Goal: Task Accomplishment & Management: Use online tool/utility

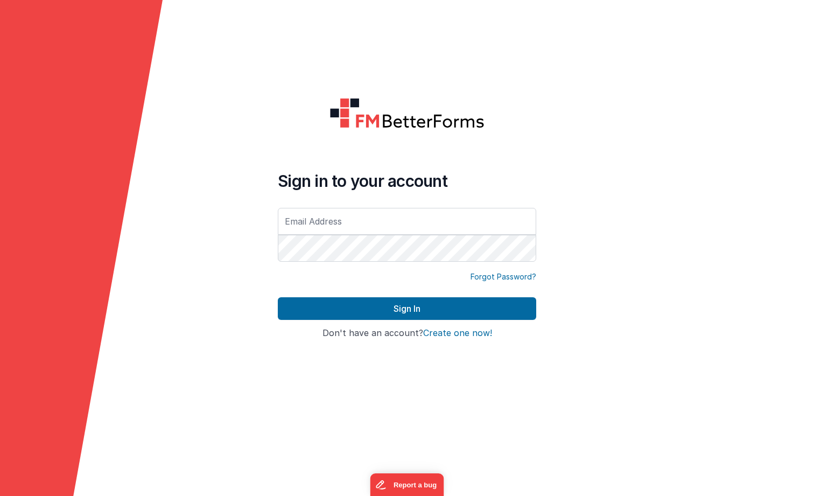
type input "[EMAIL_ADDRESS][PERSON_NAME][DOMAIN_NAME]"
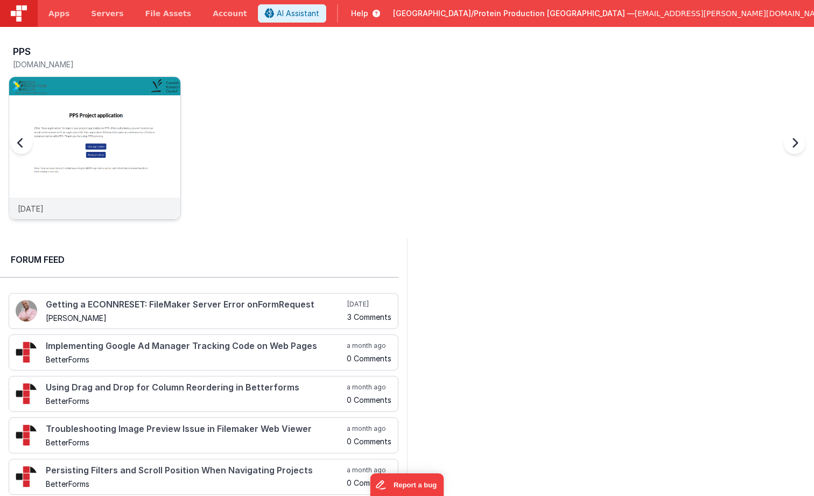
click at [110, 143] on img at bounding box center [94, 162] width 171 height 171
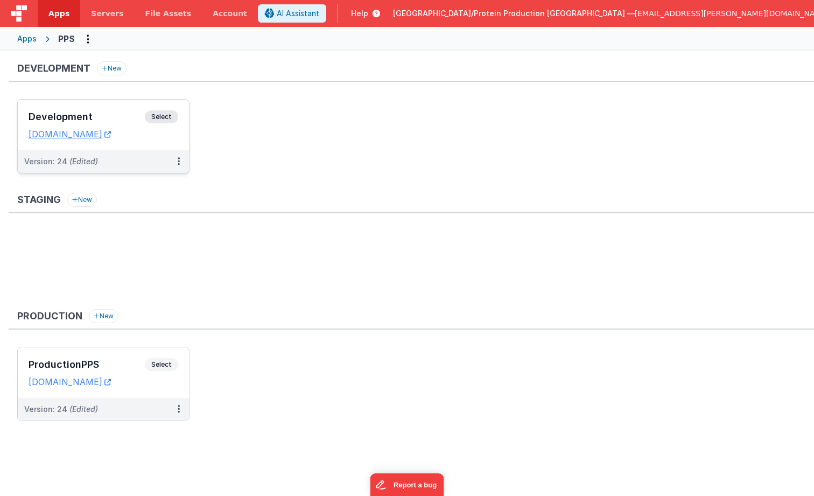
click at [164, 116] on span "Select" at bounding box center [161, 116] width 33 height 13
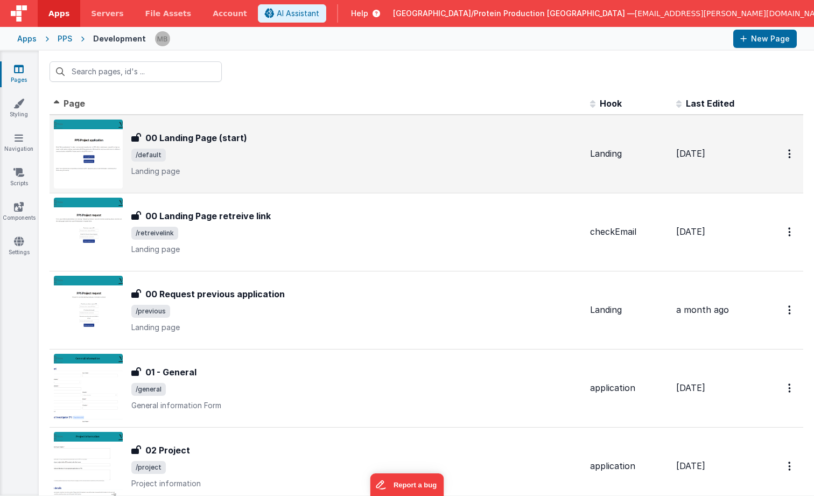
click at [117, 141] on img at bounding box center [88, 154] width 69 height 69
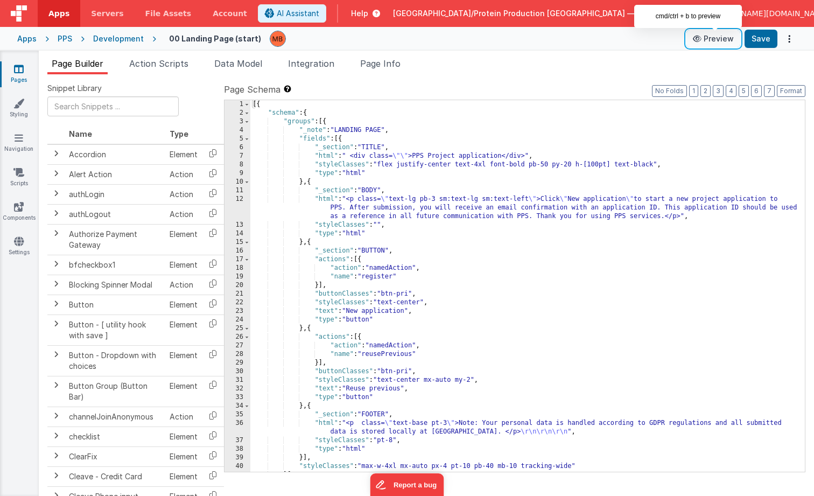
click at [725, 37] on button "Preview" at bounding box center [714, 38] width 54 height 17
click at [713, 39] on button "Preview" at bounding box center [714, 38] width 54 height 17
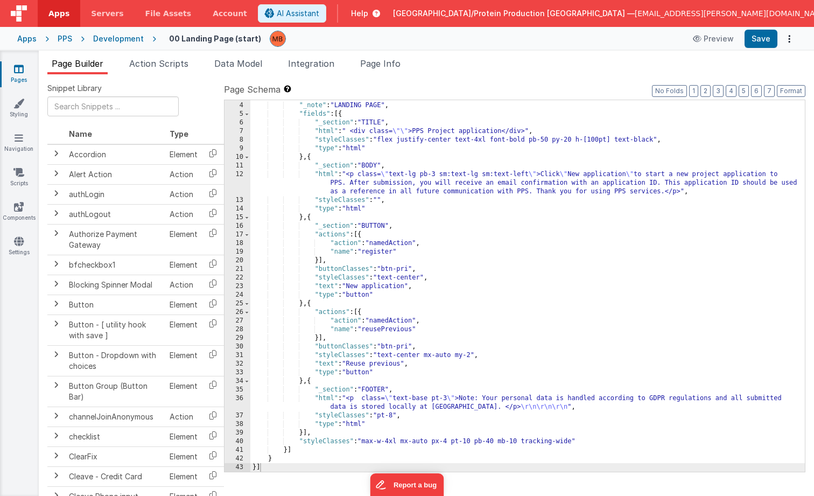
click at [19, 71] on icon at bounding box center [19, 69] width 10 height 11
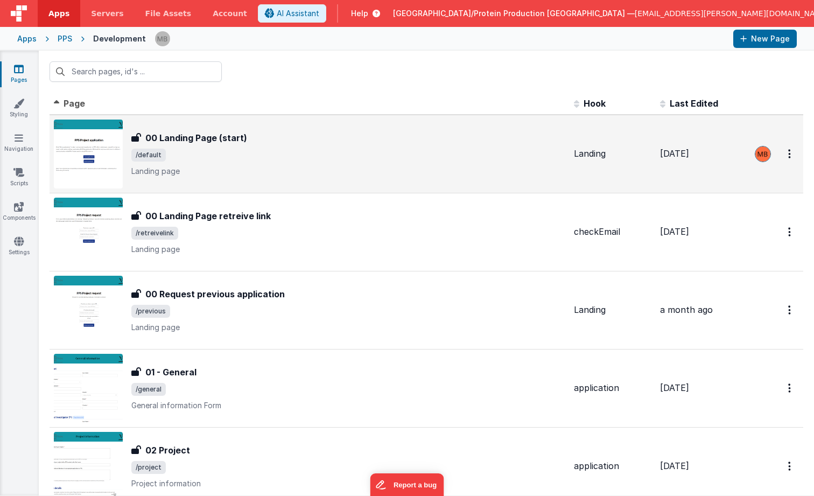
click at [294, 121] on div "00 Landing Page (start) 00 Landing Page (start) /default Landing page" at bounding box center [310, 154] width 512 height 69
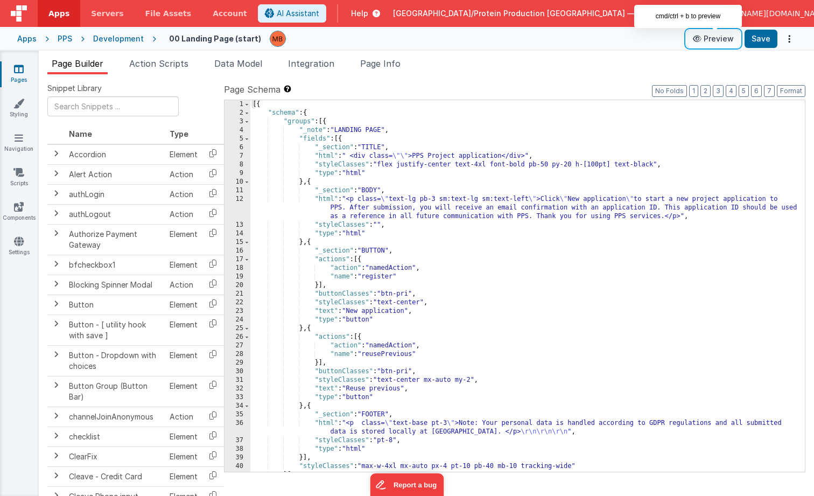
click at [717, 37] on button "Preview" at bounding box center [714, 38] width 54 height 17
click at [495, 61] on ul "Page Builder Action Scripts Data Model Integration Page Info" at bounding box center [427, 65] width 776 height 17
drag, startPoint x: 234, startPoint y: 64, endPoint x: 240, endPoint y: 70, distance: 8.4
click at [233, 64] on span "Data Model" at bounding box center [238, 63] width 48 height 11
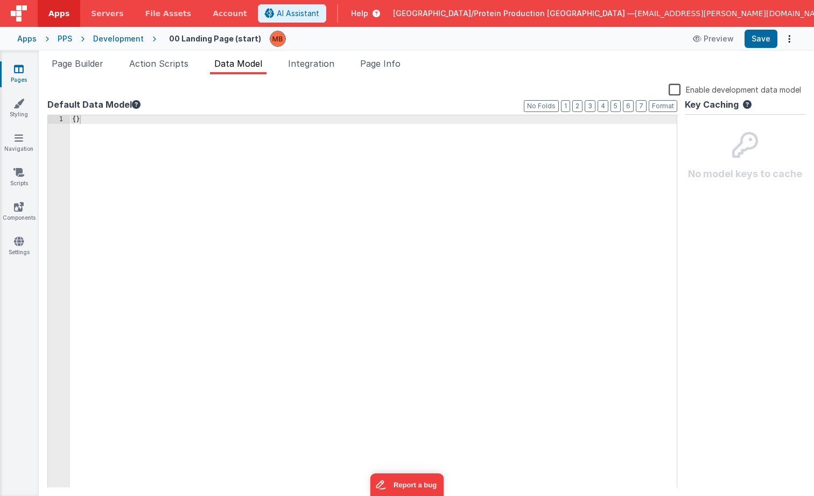
drag, startPoint x: 484, startPoint y: 78, endPoint x: 472, endPoint y: 80, distance: 11.4
click at [483, 78] on div "Snippet Library Name Type Accordion Element Alert Action Action authLogin Actio…" at bounding box center [427, 285] width 776 height 422
click at [14, 67] on icon at bounding box center [19, 69] width 10 height 11
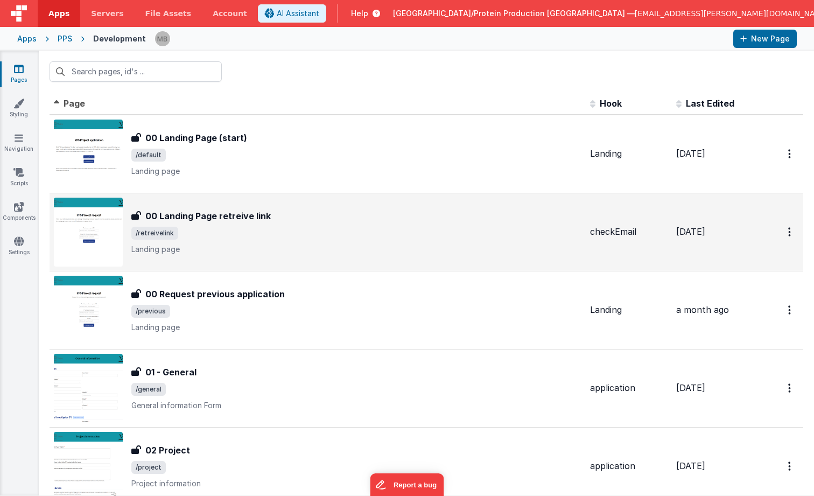
click at [259, 237] on span "/retreivelink" at bounding box center [356, 233] width 450 height 13
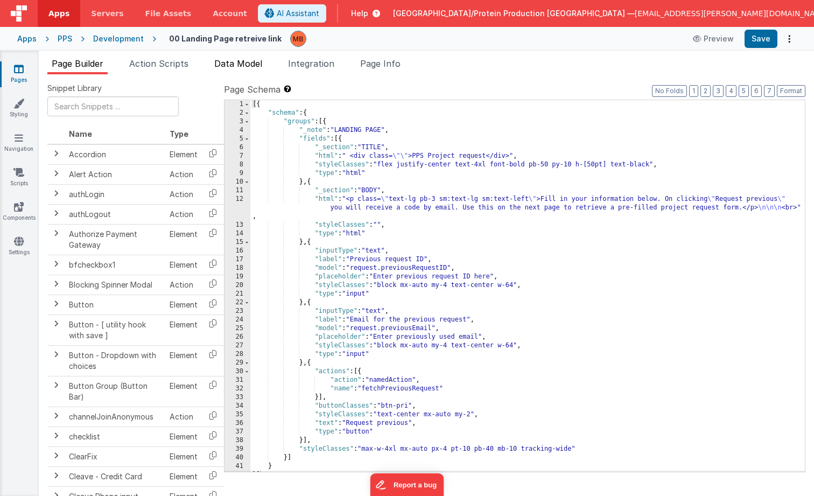
click at [246, 64] on span "Data Model" at bounding box center [238, 63] width 48 height 11
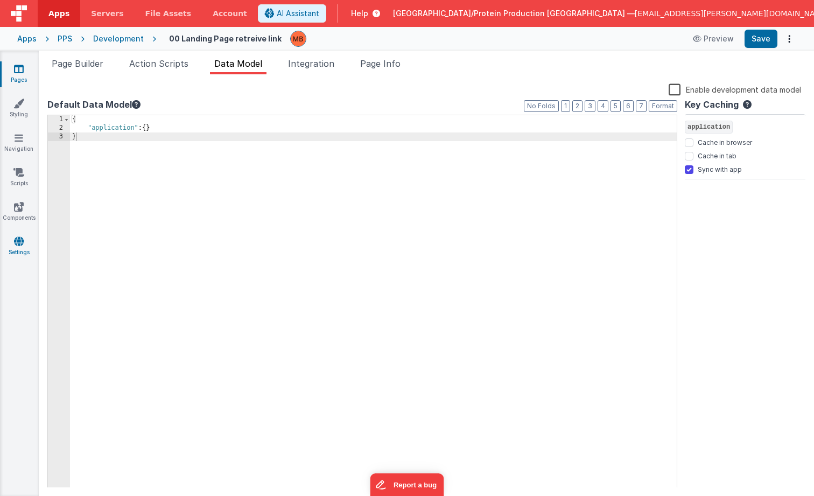
click at [18, 244] on icon at bounding box center [19, 241] width 10 height 11
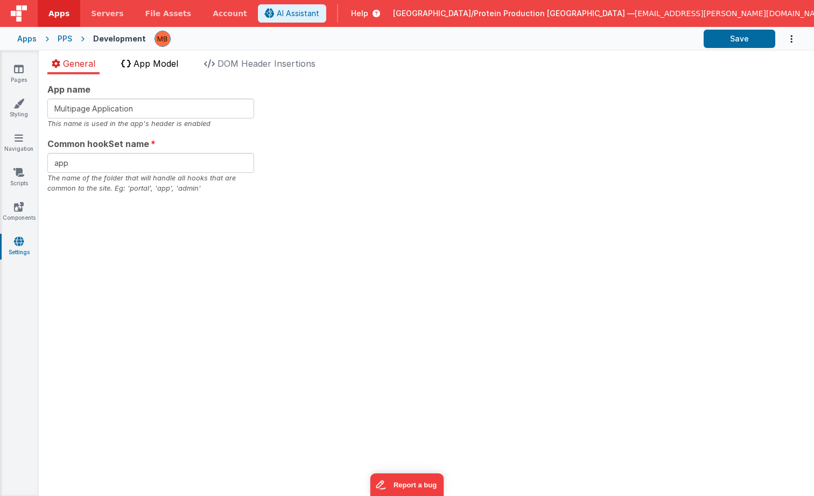
click at [151, 64] on span "App Model" at bounding box center [156, 63] width 45 height 11
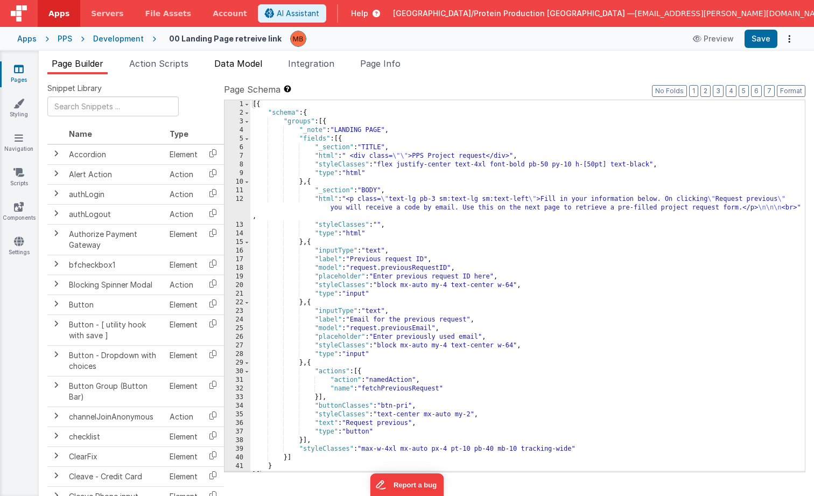
click at [234, 65] on span "Data Model" at bounding box center [238, 63] width 48 height 11
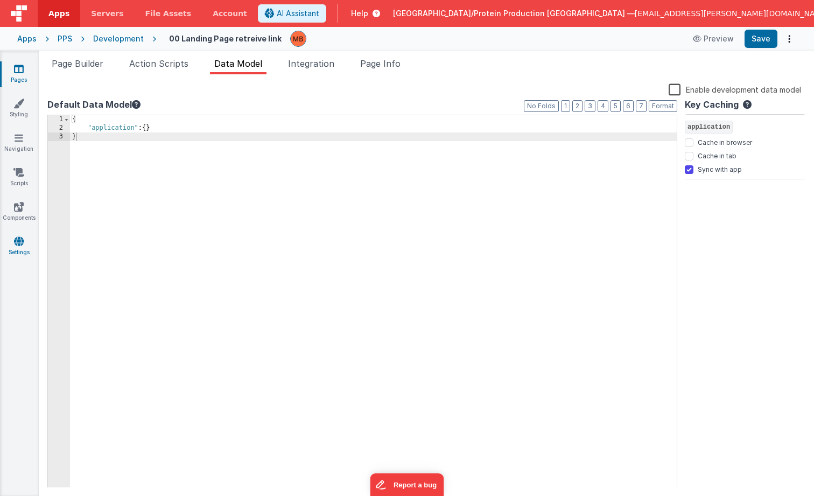
click at [22, 241] on icon at bounding box center [19, 241] width 10 height 11
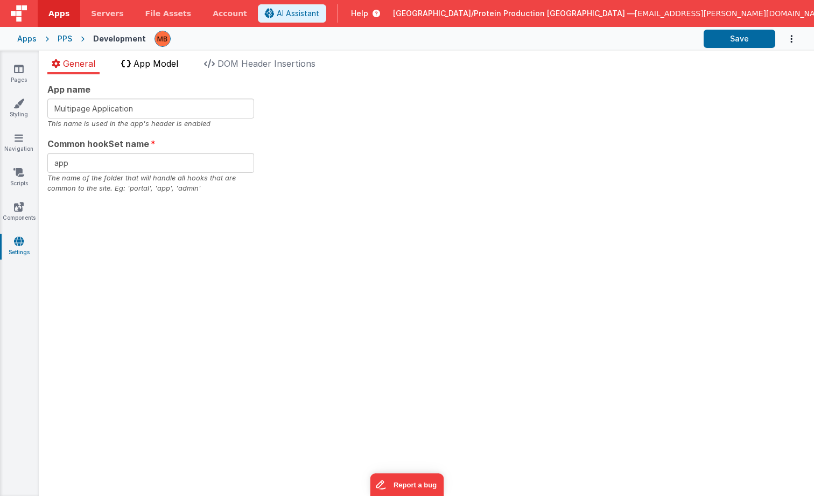
click at [162, 65] on span "App Model" at bounding box center [156, 63] width 45 height 11
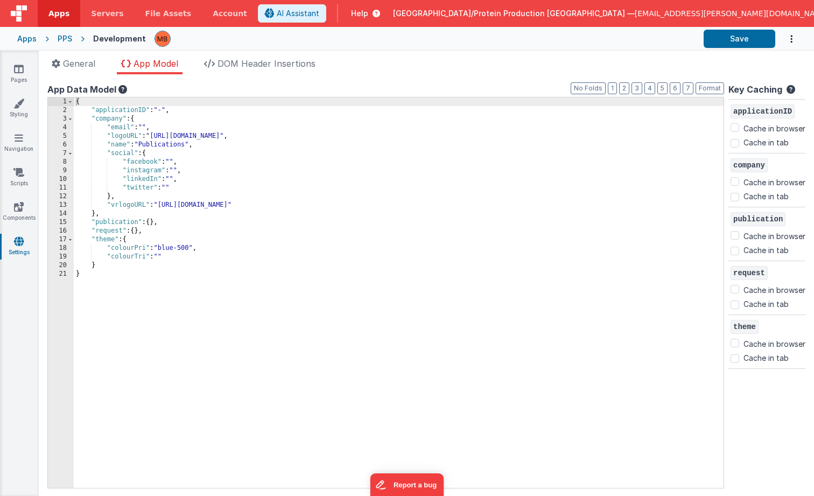
click at [104, 103] on div "{ "applicationID" : "-" , "company" : { "email" : "" , "logoURL" : "https://uca…" at bounding box center [399, 301] width 650 height 408
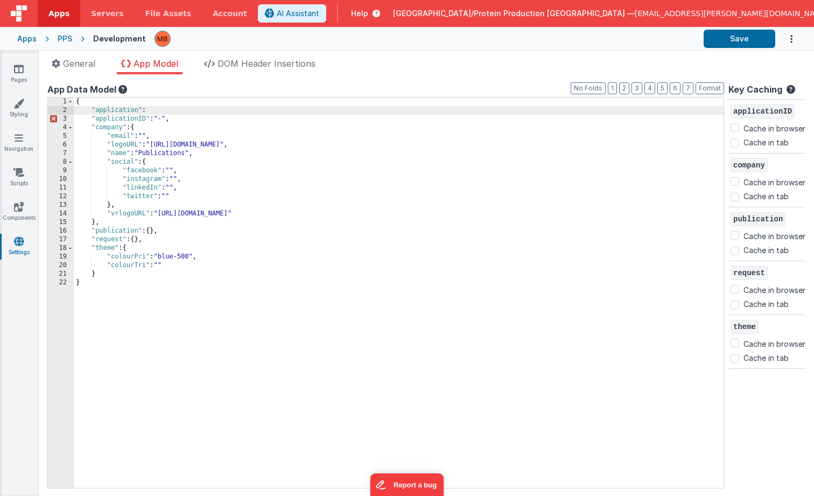
click at [181, 111] on div "{ "application" : "applicationID" : "-" , "company" : { "email" : "" , "logoURL…" at bounding box center [399, 301] width 650 height 408
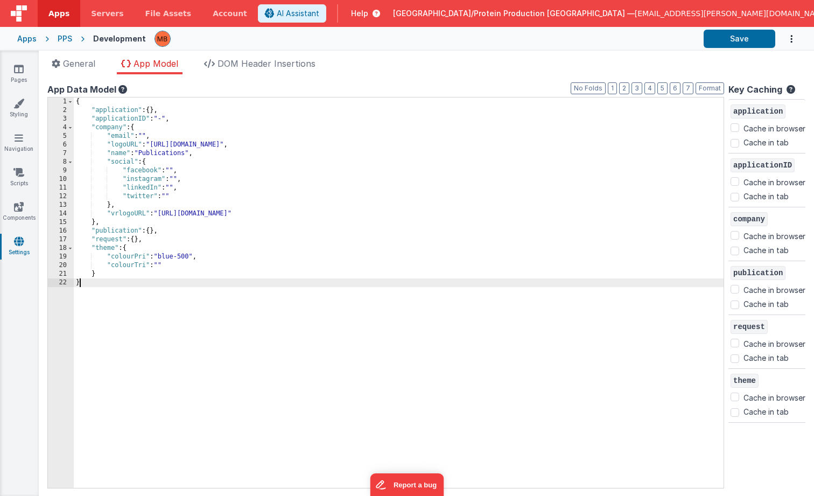
click at [252, 310] on div "{ "application" : { } , "applicationID" : "-" , "company" : { "email" : "" , "l…" at bounding box center [399, 301] width 650 height 408
click at [736, 144] on input "Cache in tab" at bounding box center [735, 143] width 9 height 9
checkbox input "true"
click at [587, 71] on ul "General App Model DOM Header Insertions" at bounding box center [427, 65] width 776 height 17
click at [740, 40] on button "Save" at bounding box center [740, 39] width 72 height 18
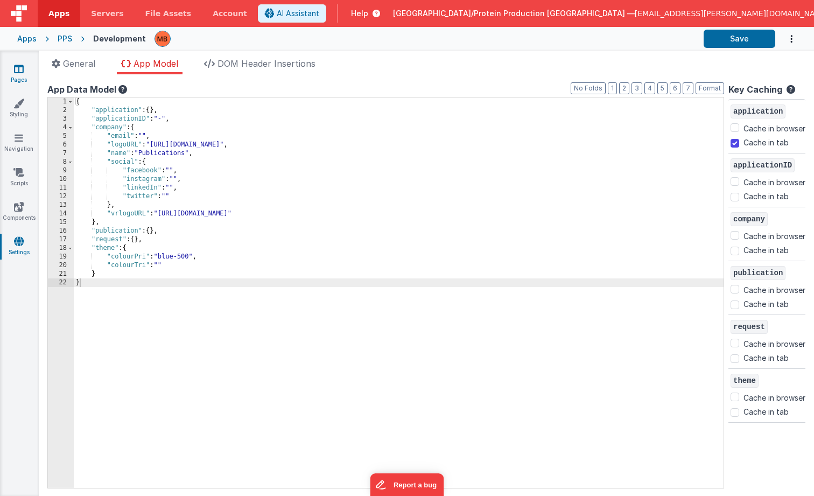
click at [18, 72] on icon at bounding box center [19, 69] width 10 height 11
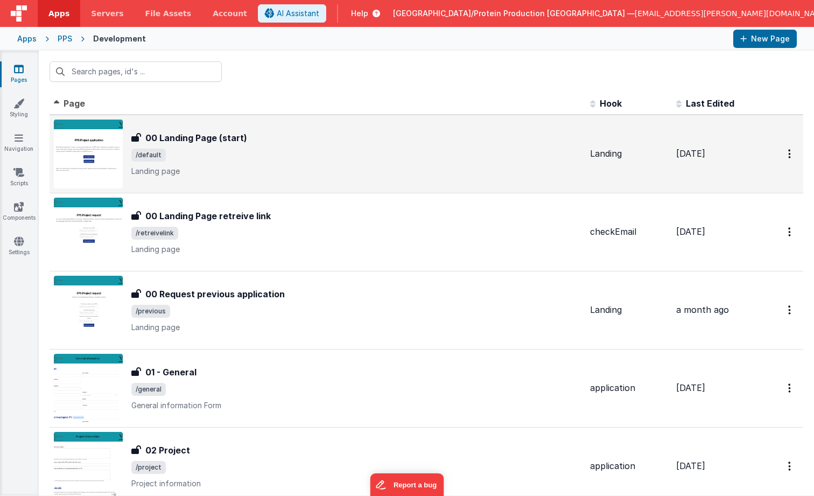
click at [218, 143] on h3 "00 Landing Page (start)" at bounding box center [196, 137] width 102 height 13
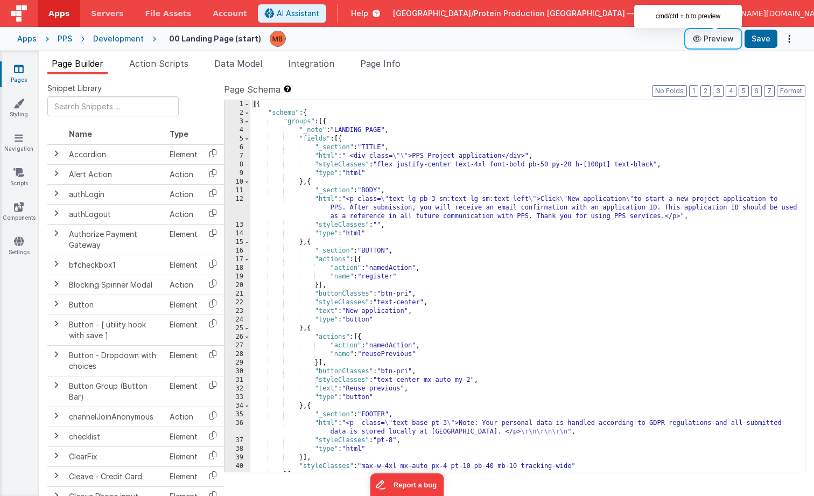
click at [718, 38] on button "Preview" at bounding box center [714, 38] width 54 height 17
click at [18, 71] on icon at bounding box center [19, 69] width 10 height 11
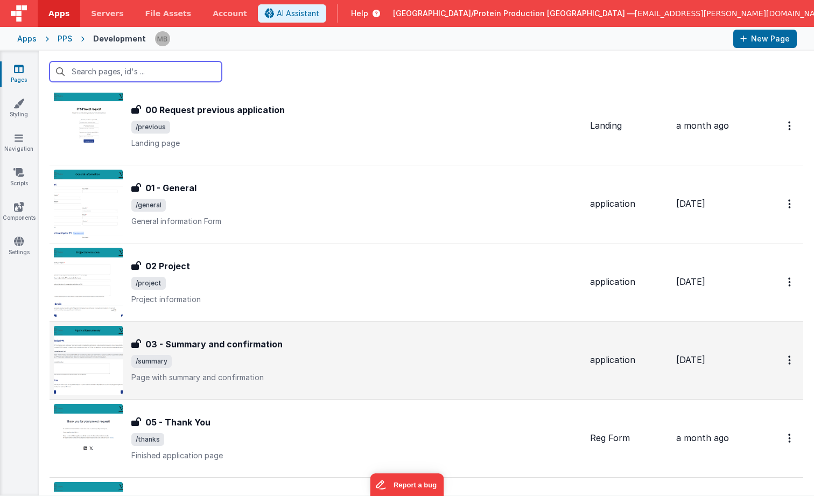
scroll to position [192, 0]
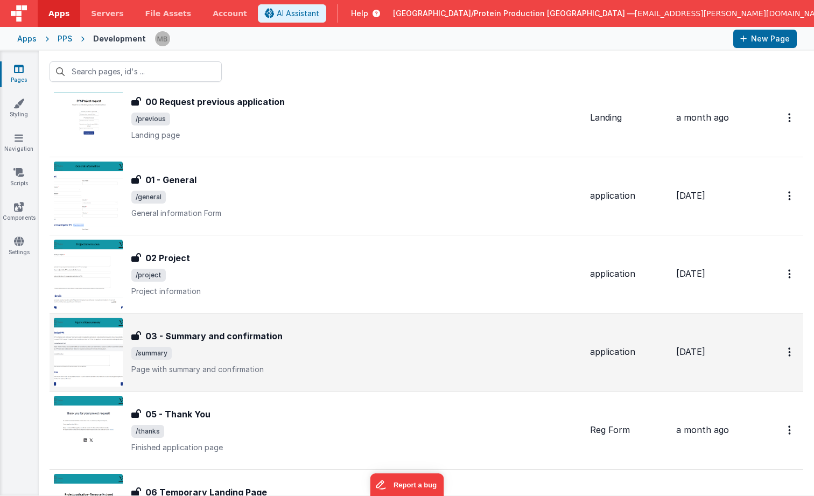
click at [260, 345] on div "03 - Summary and confirmation 03 - Summary and confirmation /summary Page with …" at bounding box center [356, 352] width 450 height 45
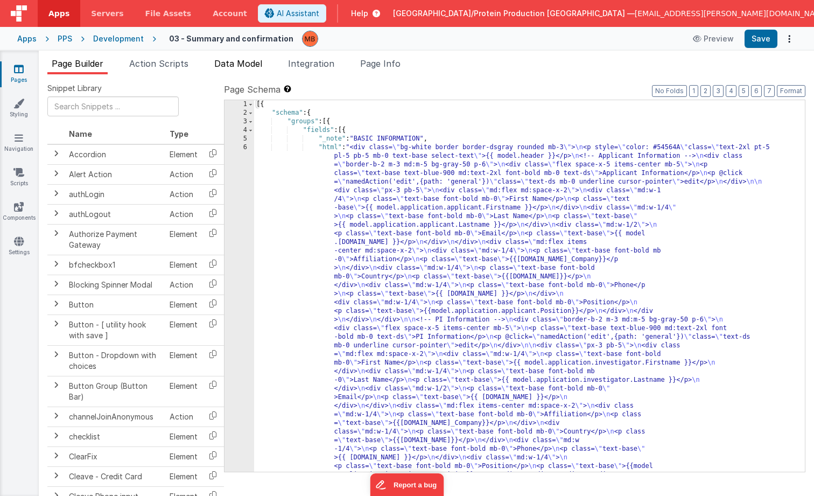
click at [238, 65] on span "Data Model" at bounding box center [238, 63] width 48 height 11
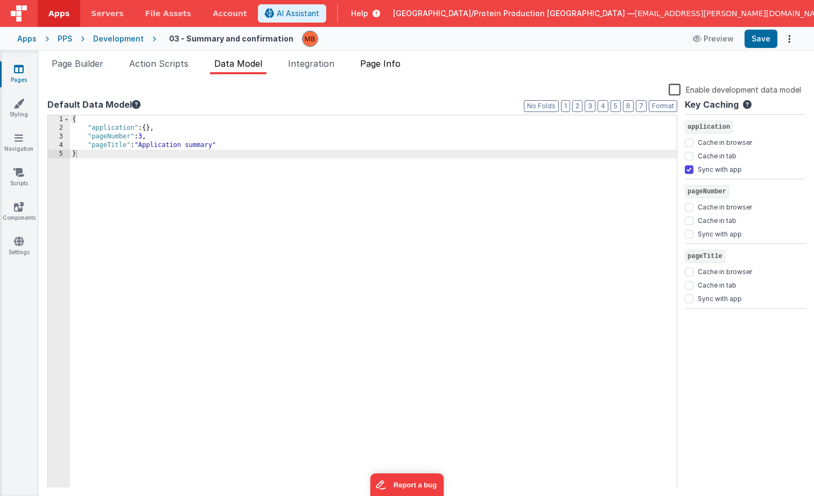
click at [392, 64] on span "Page Info" at bounding box center [380, 63] width 40 height 11
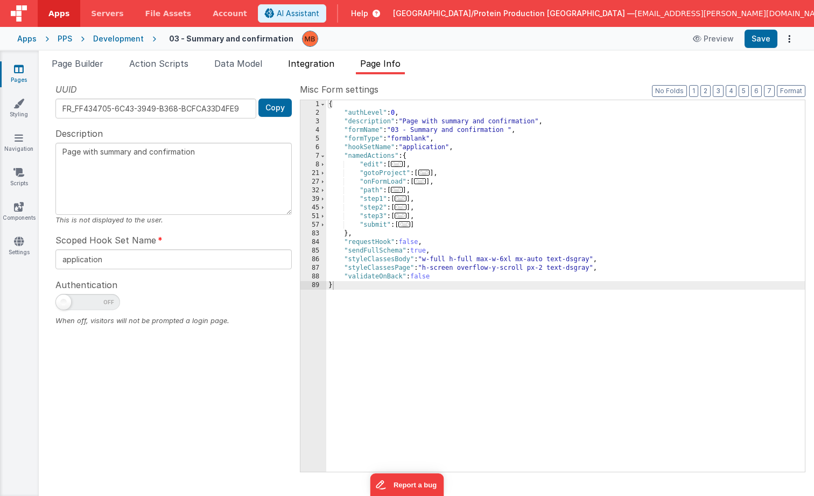
click at [331, 70] on li "Integration" at bounding box center [311, 65] width 55 height 17
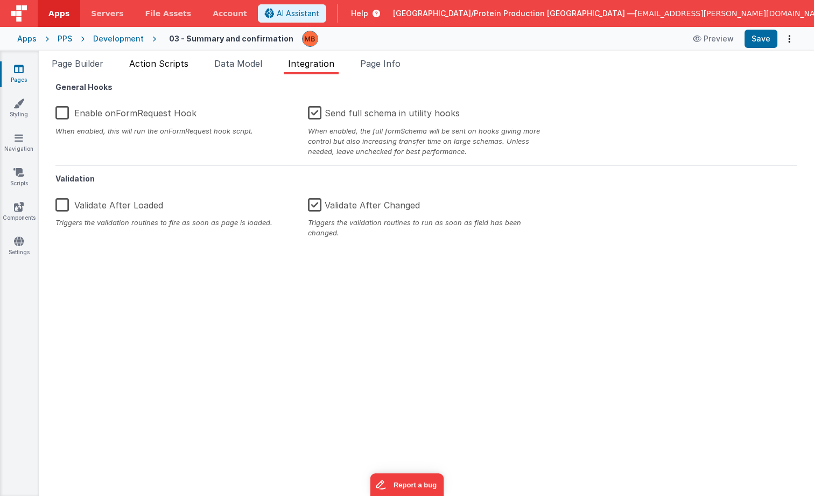
click at [178, 64] on span "Action Scripts" at bounding box center [158, 63] width 59 height 11
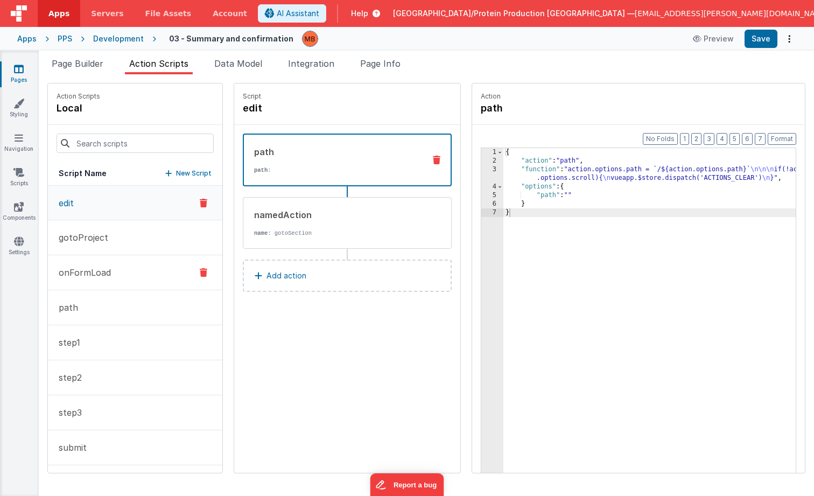
click at [96, 271] on p "onFormLoad" at bounding box center [81, 272] width 59 height 13
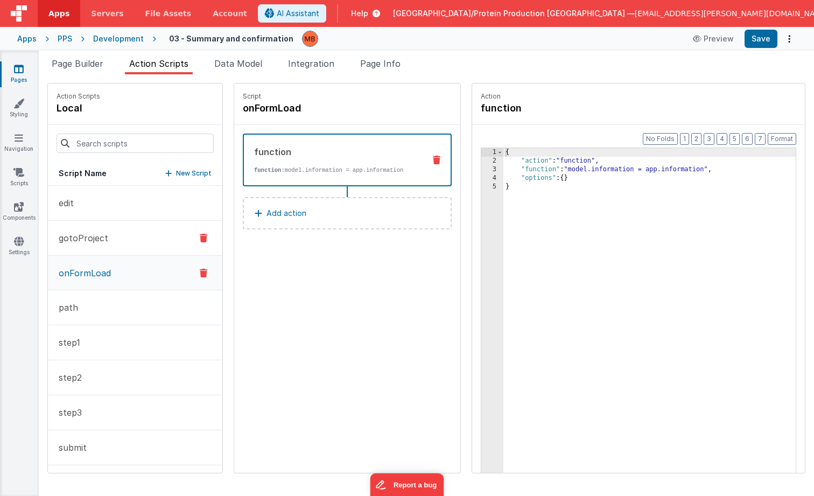
click at [90, 243] on p "gotoProject" at bounding box center [80, 238] width 56 height 13
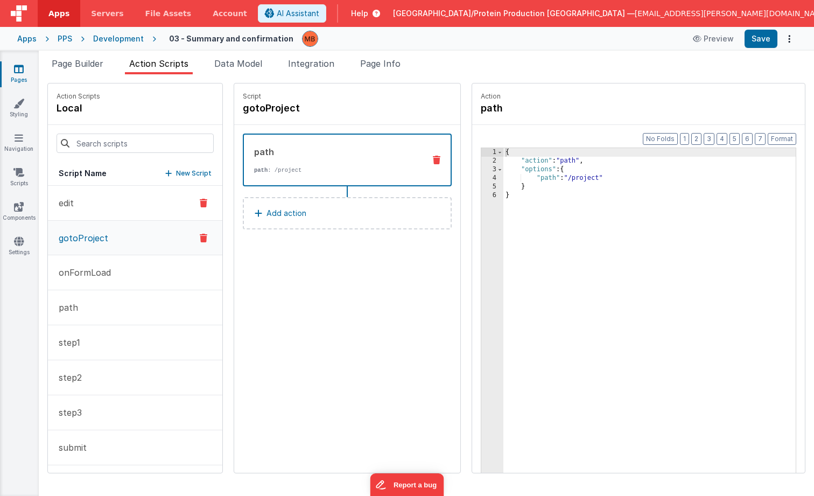
click at [89, 209] on button "edit" at bounding box center [135, 203] width 174 height 35
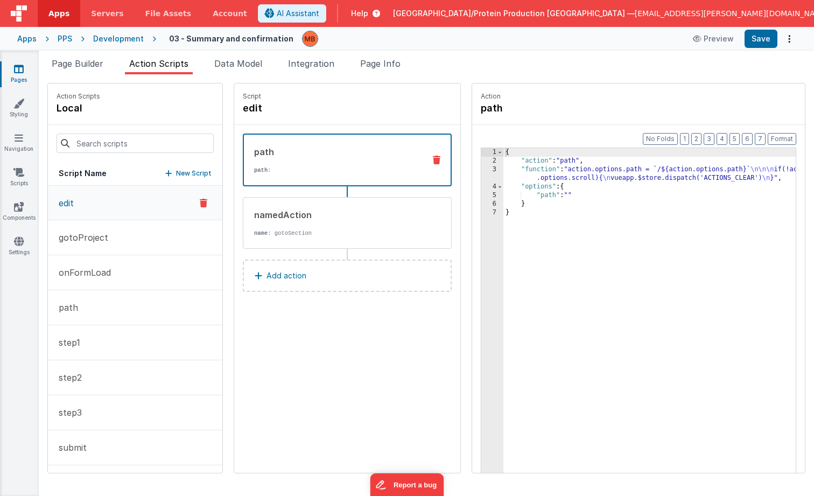
click at [27, 68] on link "Pages" at bounding box center [18, 75] width 39 height 22
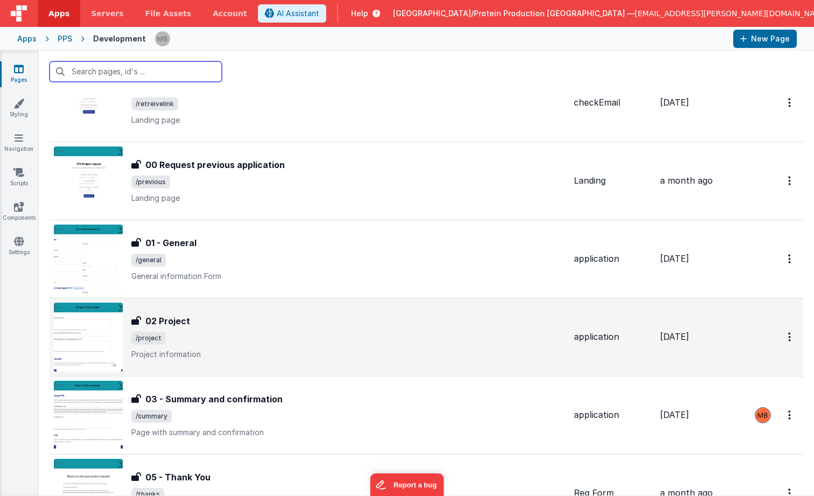
scroll to position [143, 0]
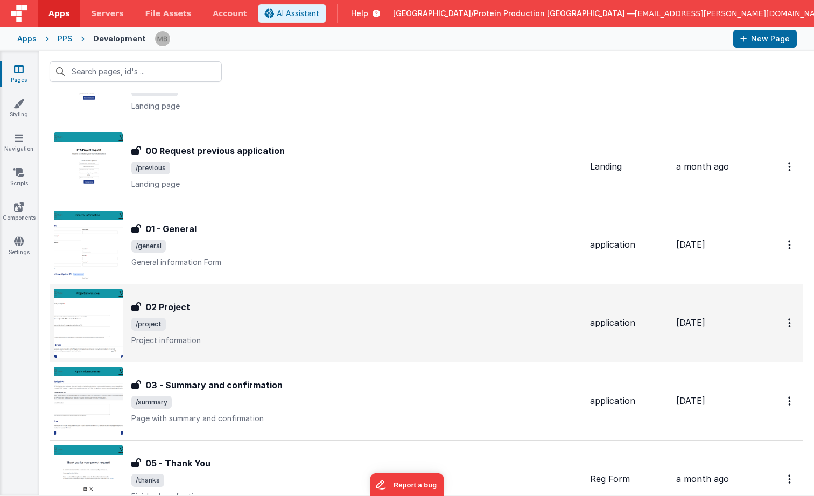
click at [238, 323] on span "/project" at bounding box center [356, 324] width 450 height 13
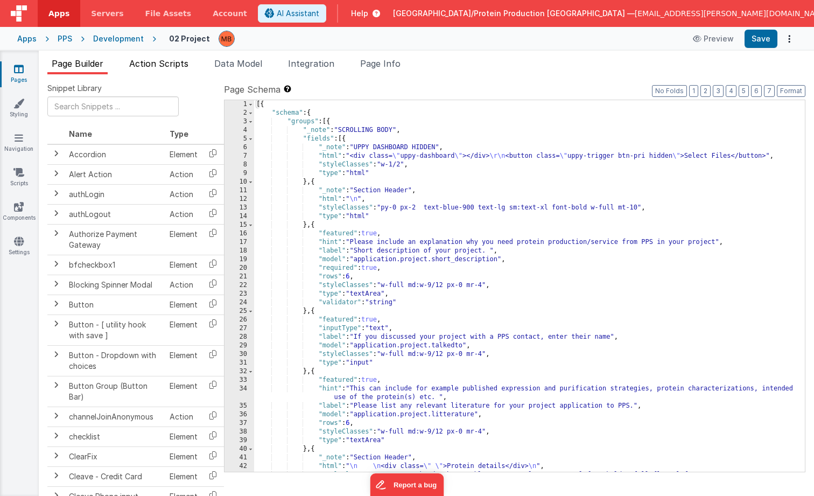
drag, startPoint x: 161, startPoint y: 61, endPoint x: 162, endPoint y: 69, distance: 8.1
click at [161, 61] on span "Action Scripts" at bounding box center [158, 63] width 59 height 11
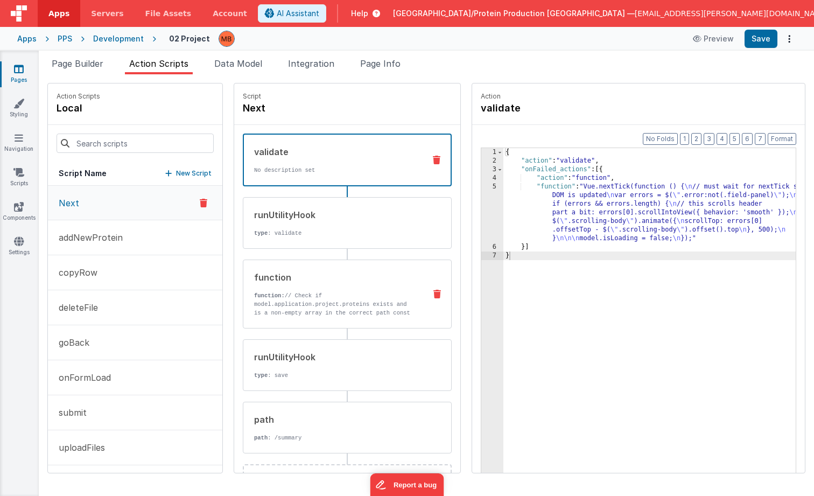
click at [316, 302] on p "function: // Check if model.application.project.proteins exists and is a non-em…" at bounding box center [335, 312] width 163 height 43
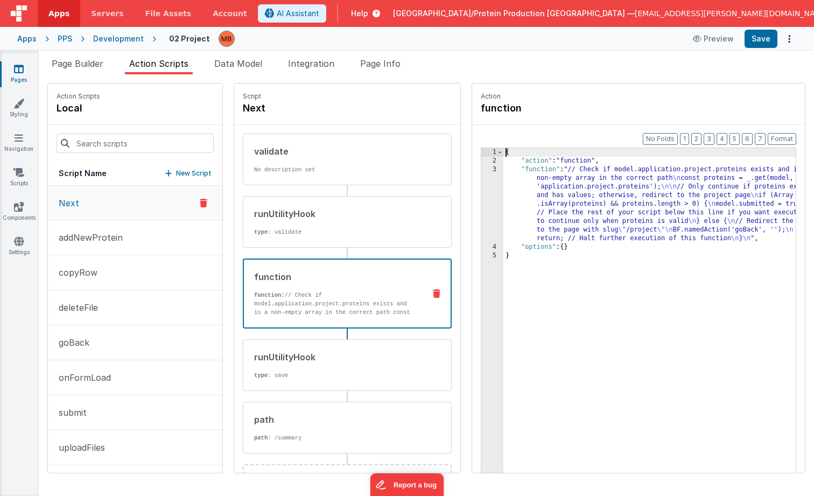
click at [481, 171] on div "3" at bounding box center [492, 204] width 22 height 78
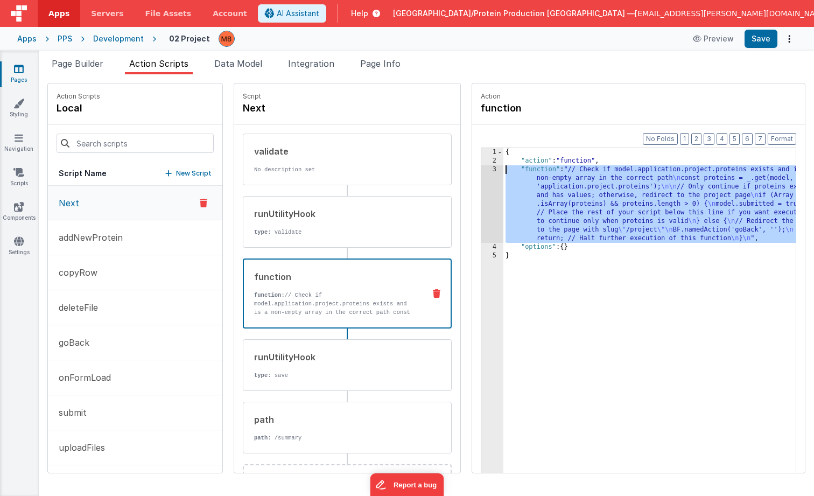
click at [481, 171] on div "3" at bounding box center [492, 204] width 22 height 78
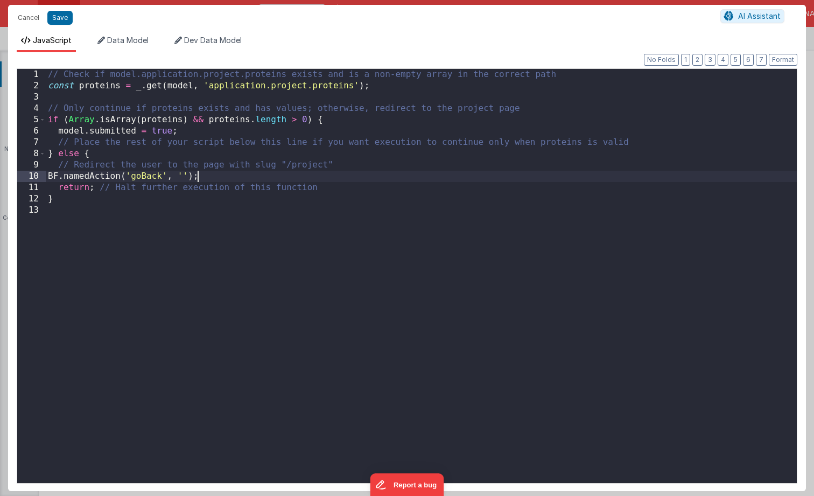
click at [467, 171] on div "// Check if model.application.project.proteins exists and is a non-empty array …" at bounding box center [421, 287] width 751 height 437
click at [29, 18] on button "Cancel" at bounding box center [28, 17] width 32 height 15
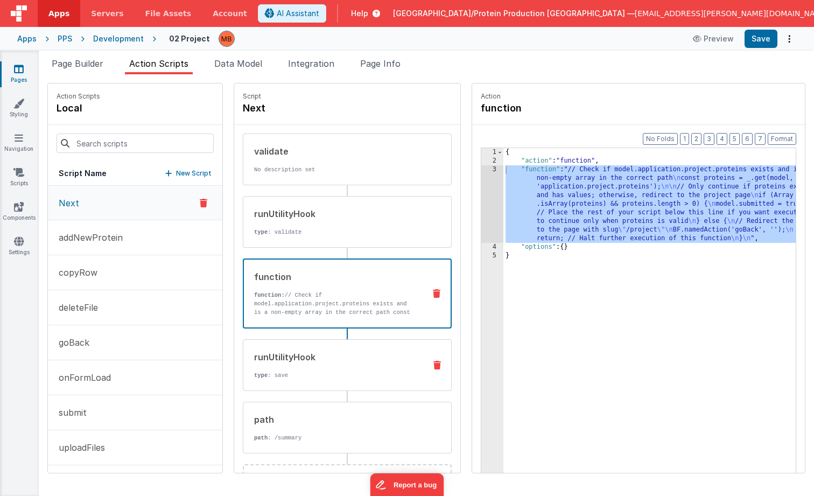
click at [294, 358] on div "runUtilityHook" at bounding box center [335, 357] width 163 height 13
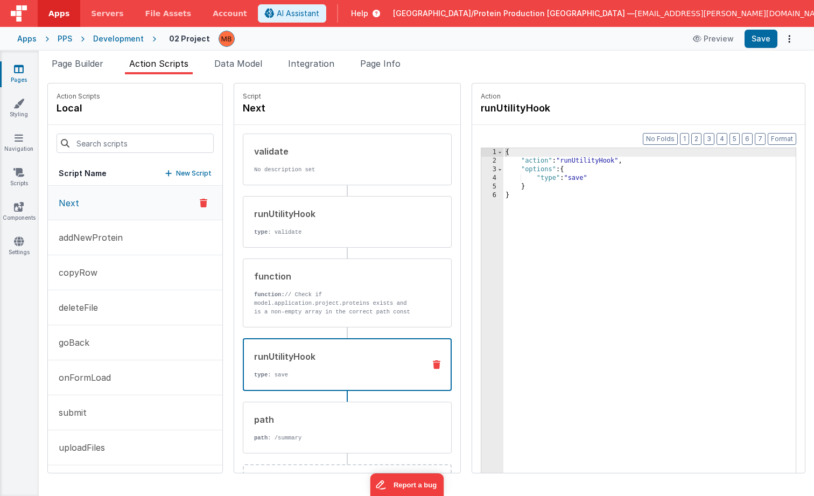
click at [20, 72] on icon at bounding box center [19, 69] width 10 height 11
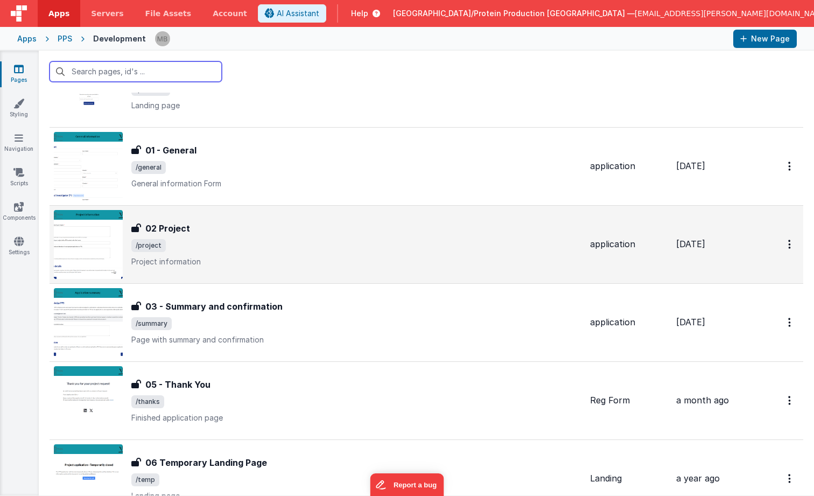
scroll to position [226, 0]
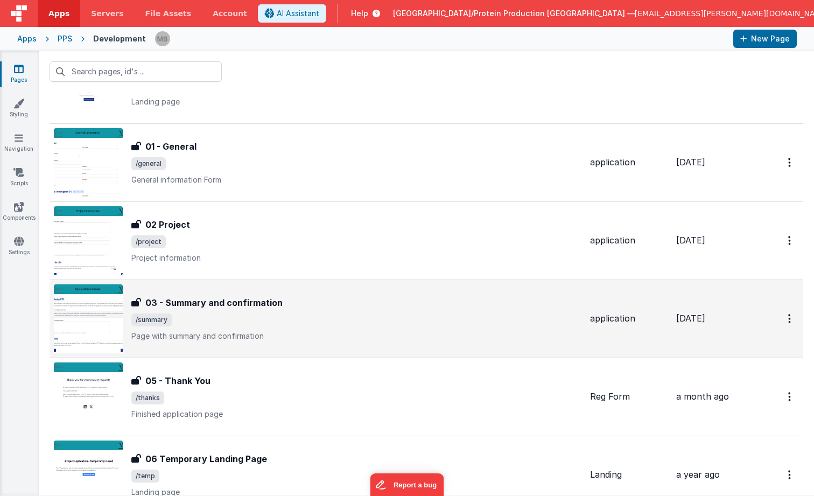
click at [248, 304] on h3 "03 - Summary and confirmation" at bounding box center [213, 302] width 137 height 13
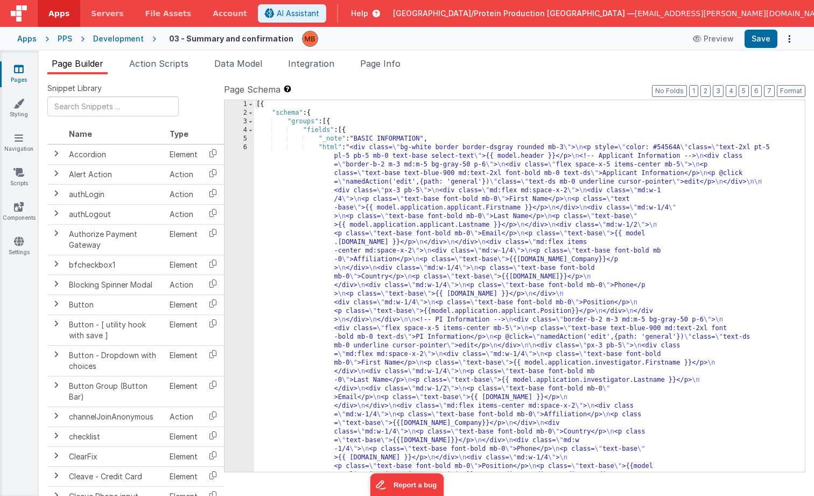
click at [244, 149] on div "6" at bounding box center [240, 483] width 30 height 681
click at [229, 66] on span "Data Model" at bounding box center [238, 63] width 48 height 11
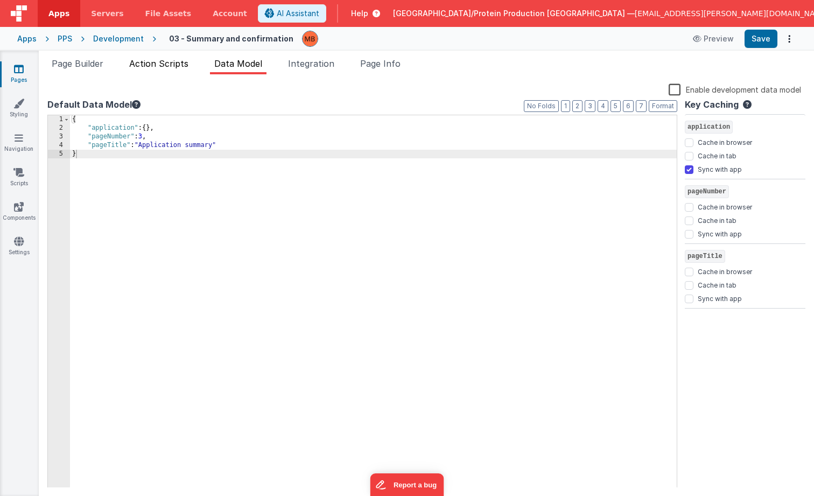
click at [162, 63] on span "Action Scripts" at bounding box center [158, 63] width 59 height 11
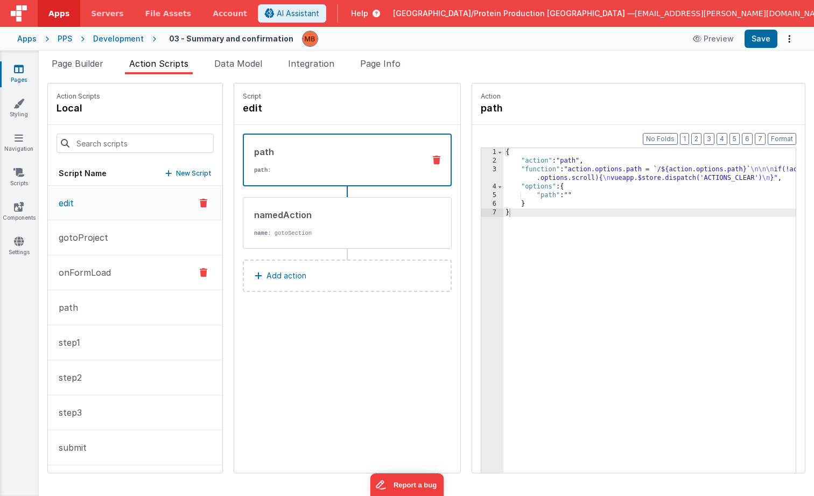
click at [98, 276] on p "onFormLoad" at bounding box center [81, 272] width 59 height 13
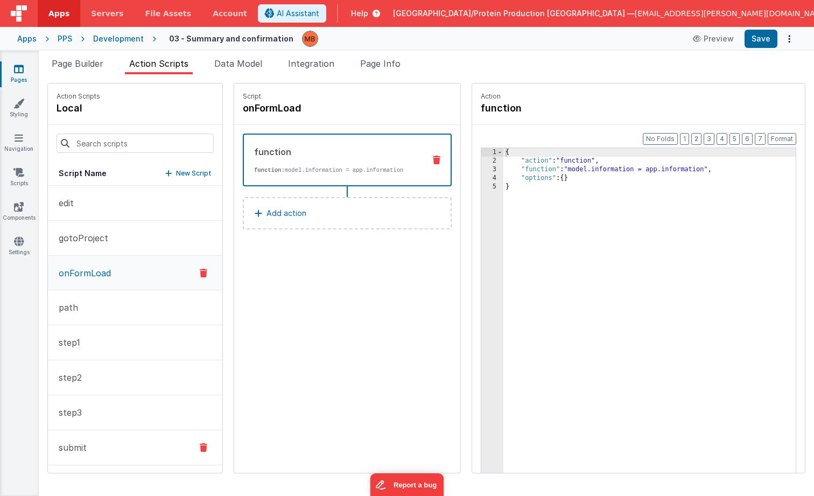
click at [84, 445] on p "submit" at bounding box center [69, 447] width 34 height 13
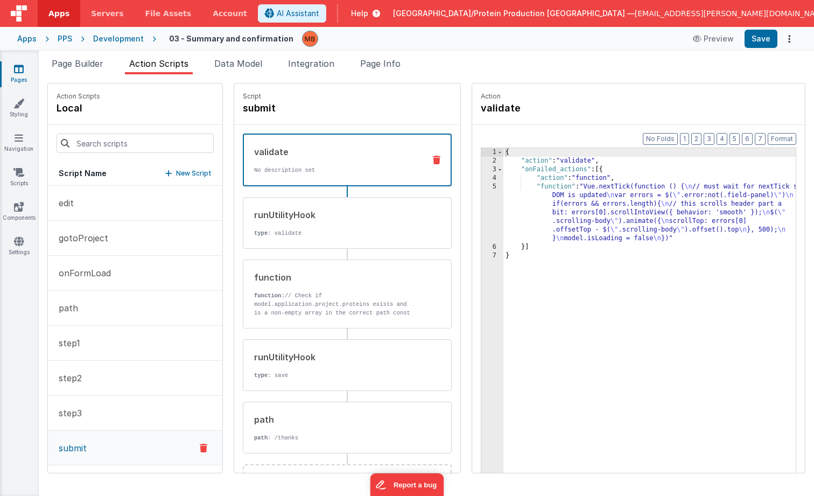
click at [481, 185] on div "5" at bounding box center [492, 213] width 22 height 60
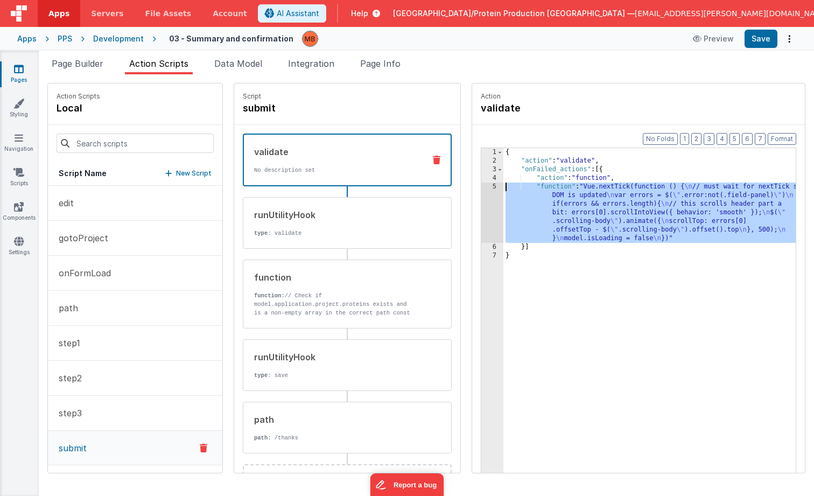
click at [481, 187] on div "5" at bounding box center [492, 213] width 22 height 60
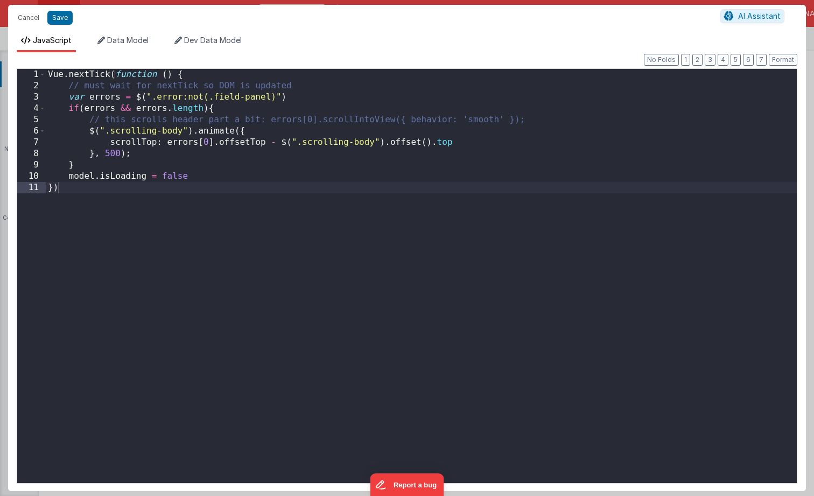
click at [469, 187] on div "Vue . nextTick ( function ( ) { // must wait for nextTick so DOM is updated var…" at bounding box center [421, 287] width 751 height 437
click at [26, 17] on button "Cancel" at bounding box center [28, 17] width 32 height 15
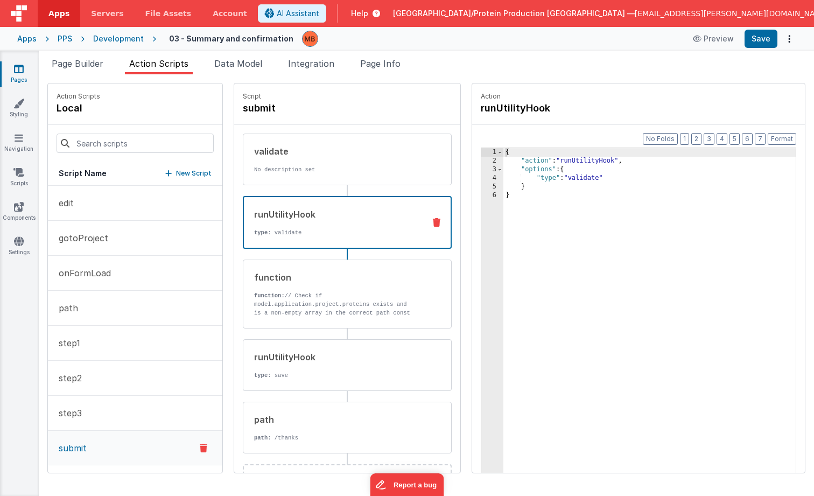
click at [273, 218] on div "runUtilityHook" at bounding box center [335, 214] width 162 height 13
click at [29, 69] on link "Pages" at bounding box center [18, 75] width 39 height 22
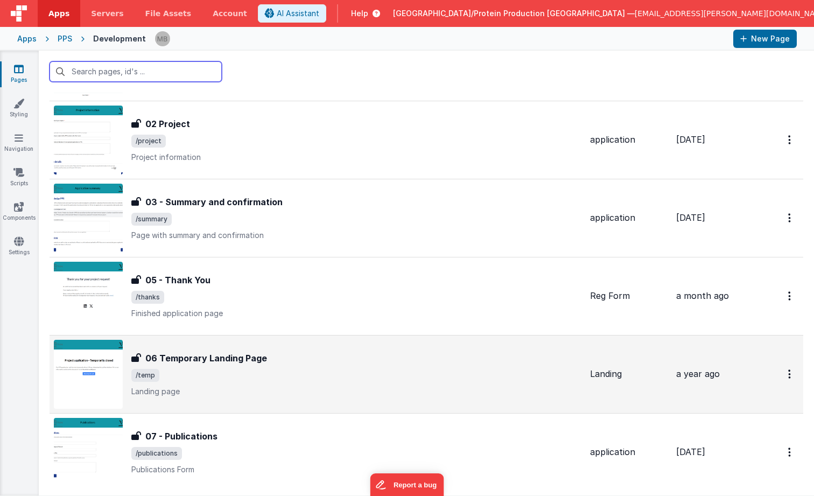
scroll to position [330, 0]
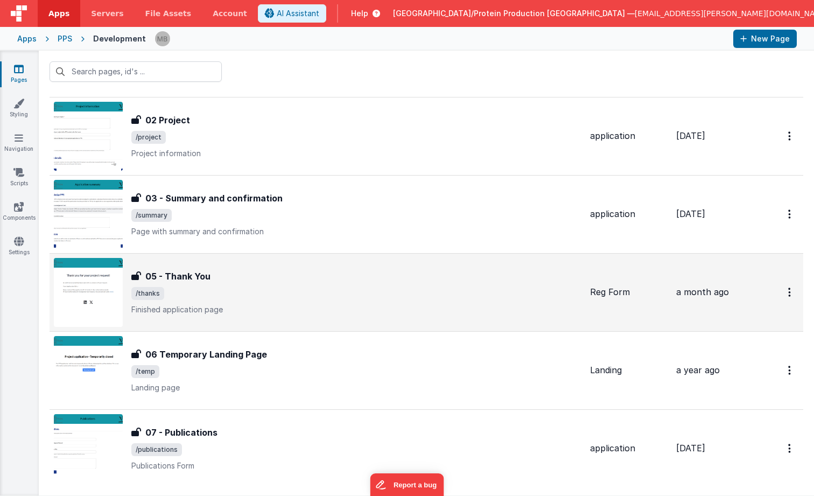
click at [207, 279] on h3 "05 - Thank You" at bounding box center [177, 276] width 65 height 13
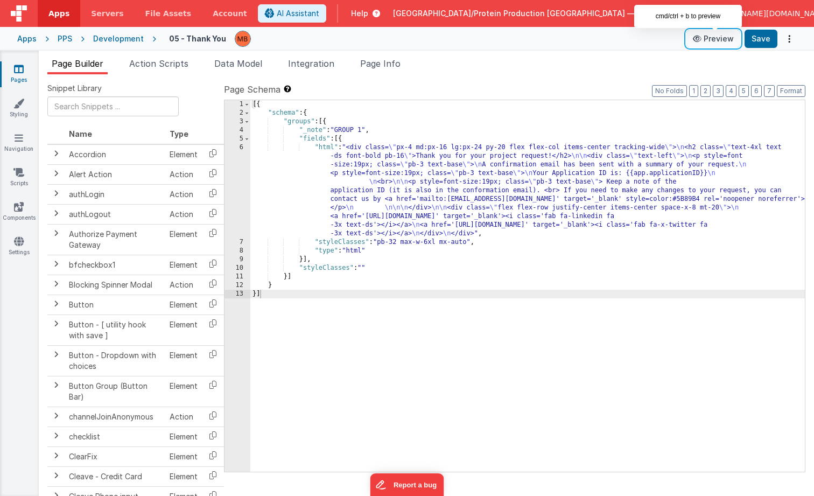
click at [711, 41] on button "Preview" at bounding box center [714, 38] width 54 height 17
click at [160, 61] on span "Action Scripts" at bounding box center [158, 63] width 59 height 11
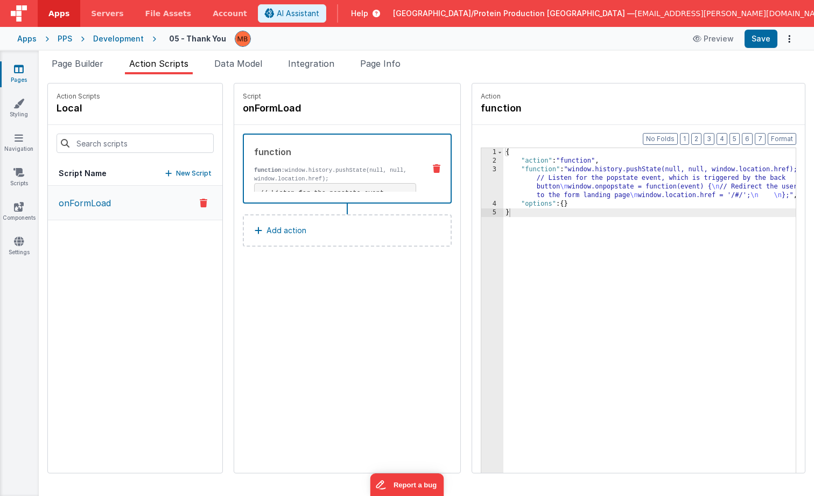
click at [481, 167] on div "3" at bounding box center [492, 182] width 22 height 34
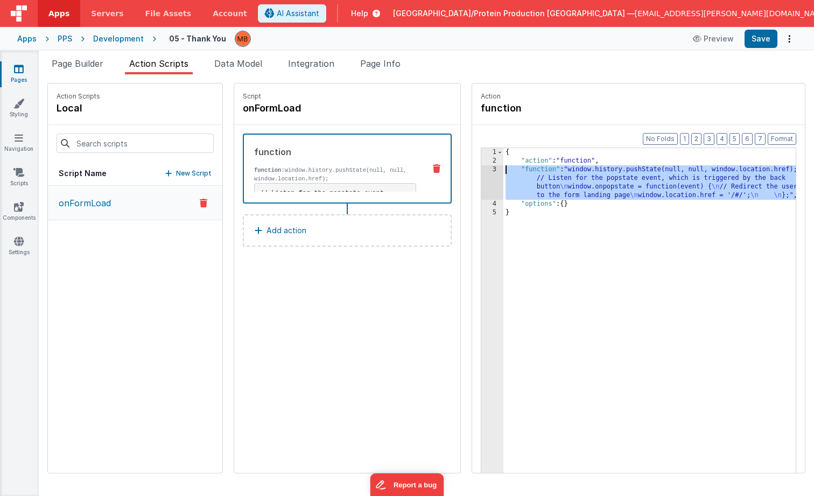
click at [481, 170] on div "3" at bounding box center [492, 182] width 22 height 34
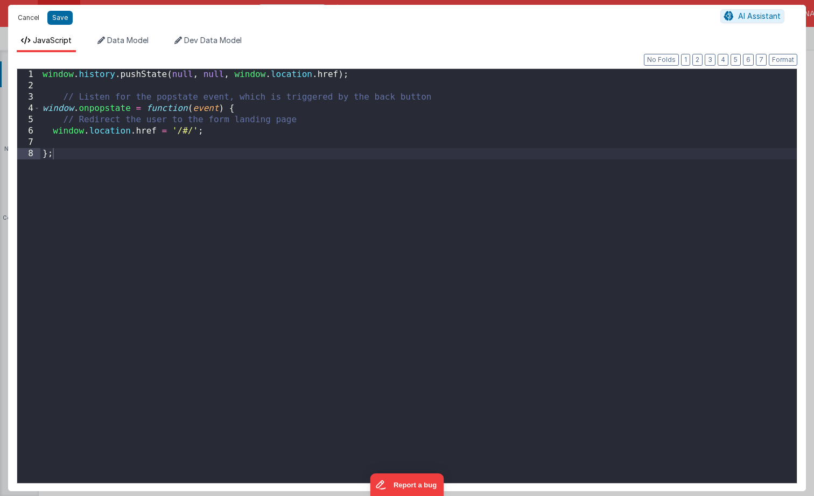
click at [31, 19] on button "Cancel" at bounding box center [28, 17] width 32 height 15
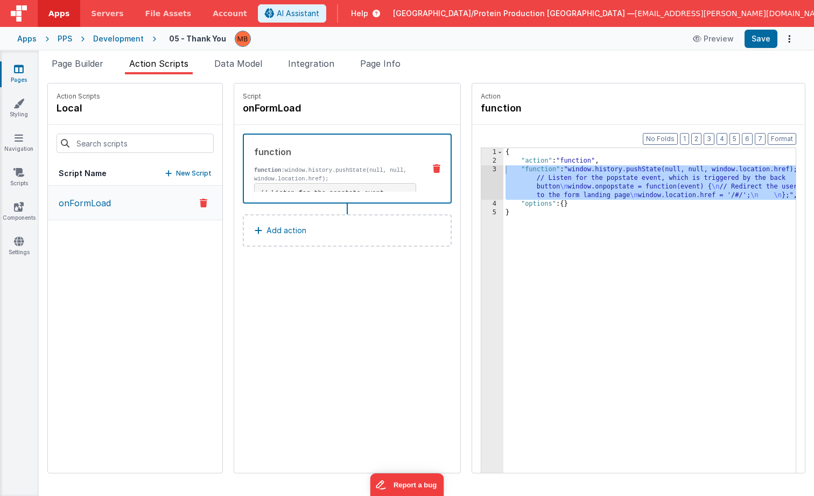
click at [267, 232] on p "Add action" at bounding box center [287, 230] width 40 height 13
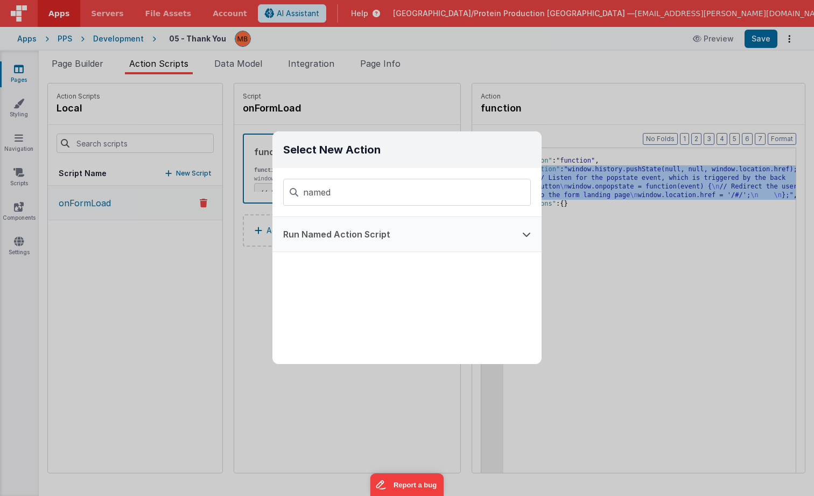
type input "named"
click at [343, 243] on button "Run Named Action Script" at bounding box center [392, 234] width 239 height 34
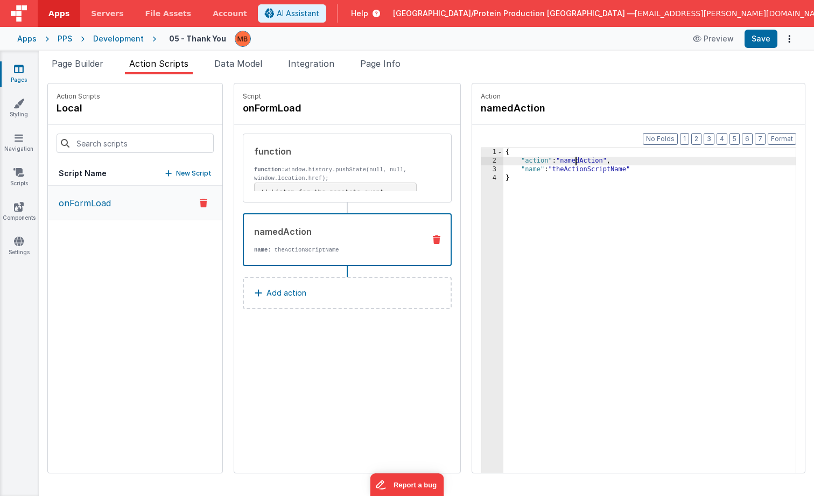
click at [548, 161] on div "{ "action" : "namedAction" , "name" : "theActionScriptName" }" at bounding box center [664, 335] width 320 height 375
click at [548, 162] on div "{ "action" : "namedAction" , "name" : "theActionScriptName" }" at bounding box center [664, 335] width 320 height 375
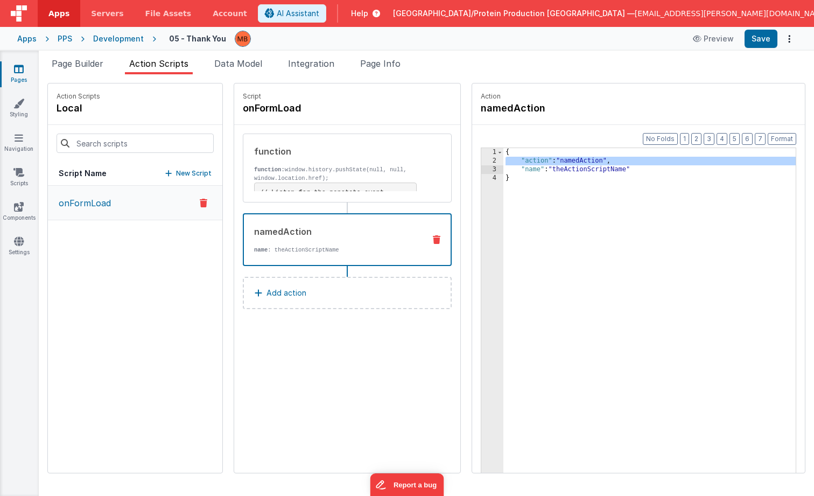
drag, startPoint x: 570, startPoint y: 186, endPoint x: 571, endPoint y: 180, distance: 5.4
click at [570, 184] on div "{ "action" : "namedAction" , "name" : "theActionScriptName" }" at bounding box center [664, 335] width 320 height 375
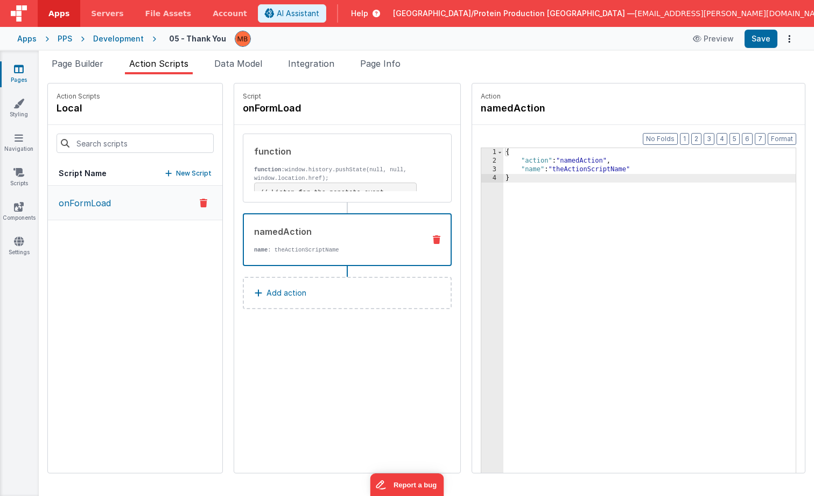
click at [555, 169] on div "{ "action" : "namedAction" , "name" : "theActionScriptName" }" at bounding box center [664, 335] width 320 height 375
click at [760, 38] on button "Save" at bounding box center [761, 39] width 33 height 18
click at [760, 36] on button "Save" at bounding box center [761, 39] width 33 height 18
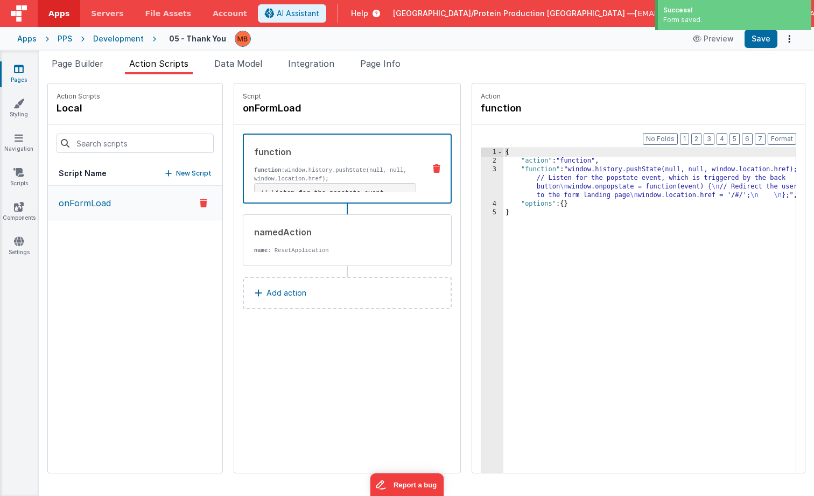
click at [309, 174] on p "function: window.history.pushState(null, null, window.location.href);" at bounding box center [335, 174] width 162 height 17
click at [18, 72] on icon at bounding box center [19, 69] width 10 height 11
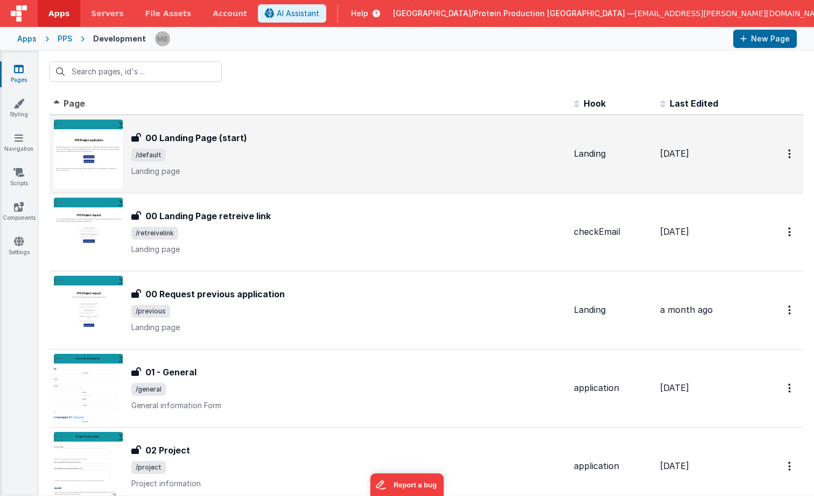
click at [208, 149] on span "/default" at bounding box center [348, 155] width 434 height 13
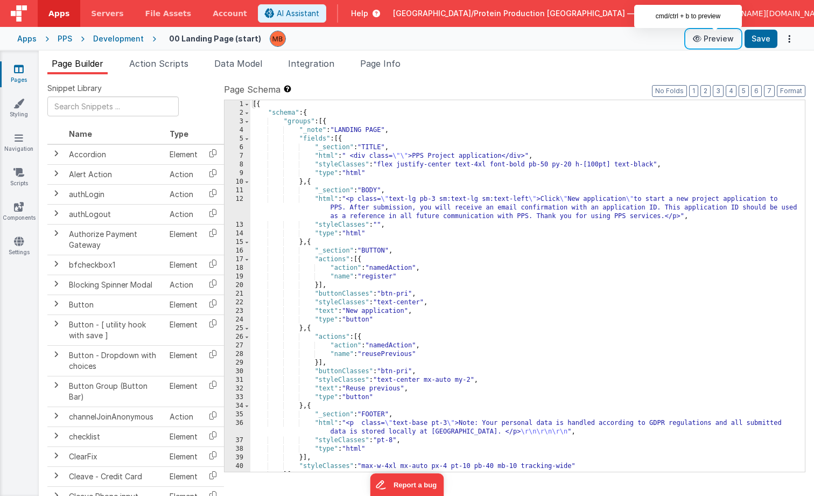
click at [728, 38] on button "Preview" at bounding box center [714, 38] width 54 height 17
click at [19, 178] on link "Scripts" at bounding box center [18, 178] width 39 height 22
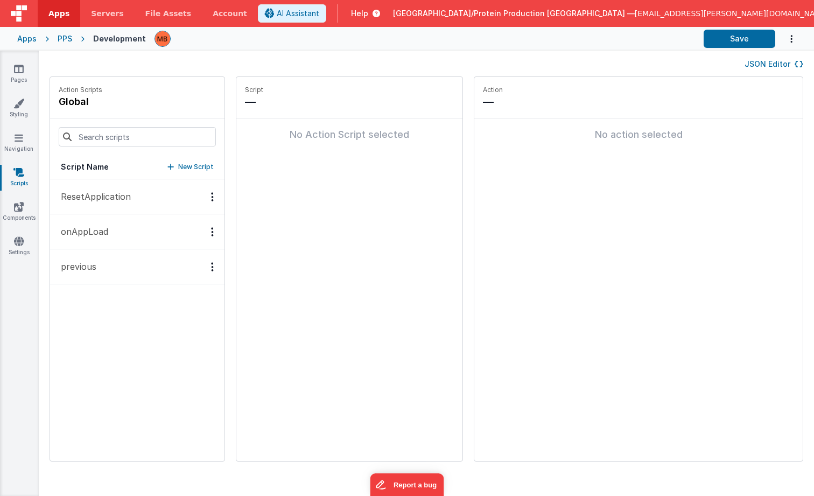
click at [104, 194] on p "ResetApplication" at bounding box center [92, 196] width 76 height 13
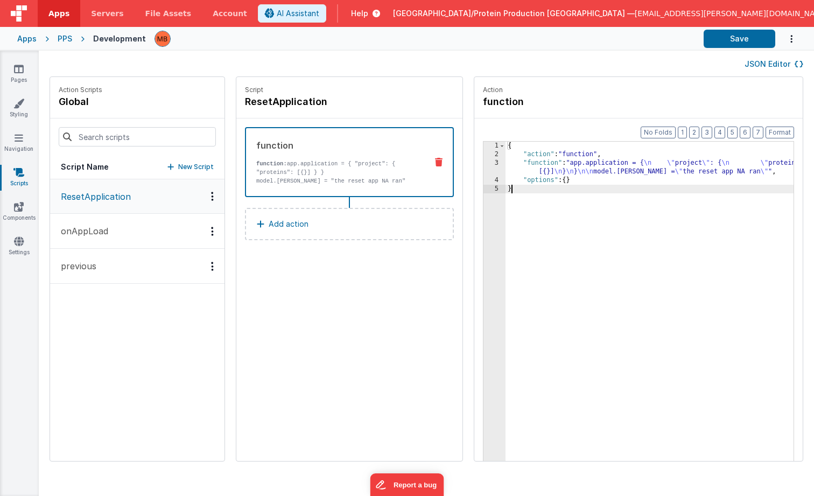
click at [484, 160] on div "3" at bounding box center [495, 167] width 22 height 17
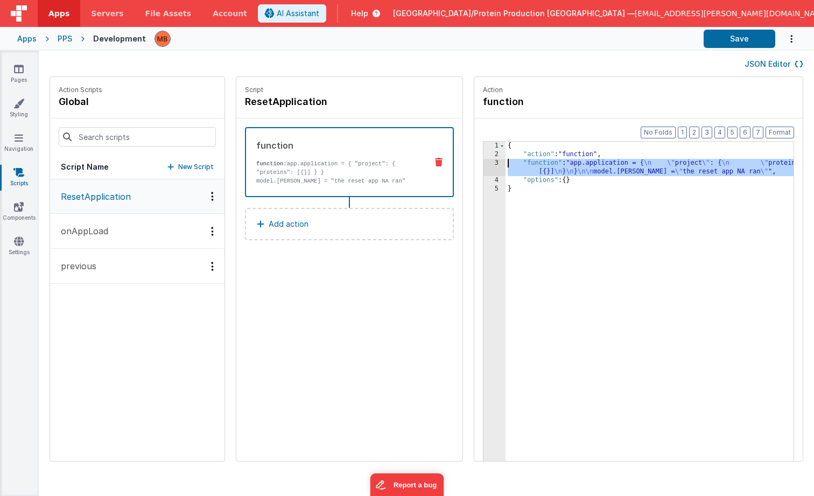
click at [484, 163] on div "3" at bounding box center [495, 167] width 22 height 17
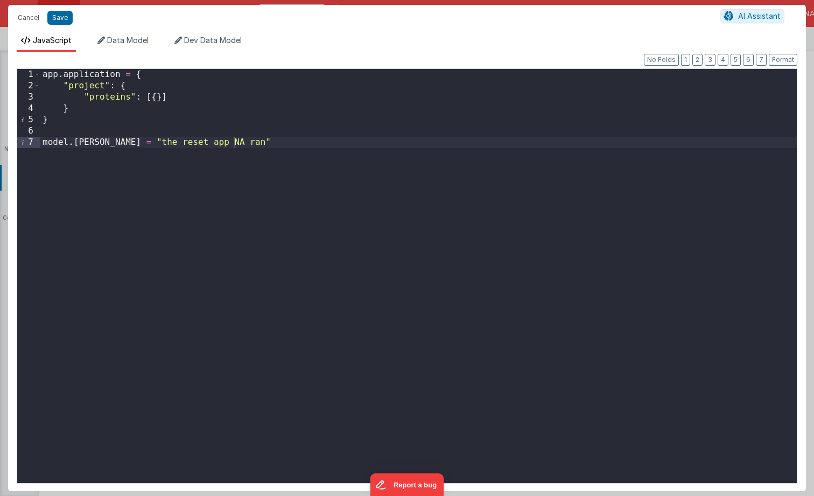
click at [281, 143] on div "app . application = { "project" : { "proteins" : [{ }] } } model . [PERSON_NAME…" at bounding box center [418, 287] width 757 height 437
drag, startPoint x: 268, startPoint y: 144, endPoint x: 40, endPoint y: 154, distance: 227.5
click at [40, 142] on div "app . application = { "project" : { "proteins" : [{ }] } } model . [PERSON_NAME…" at bounding box center [418, 287] width 757 height 437
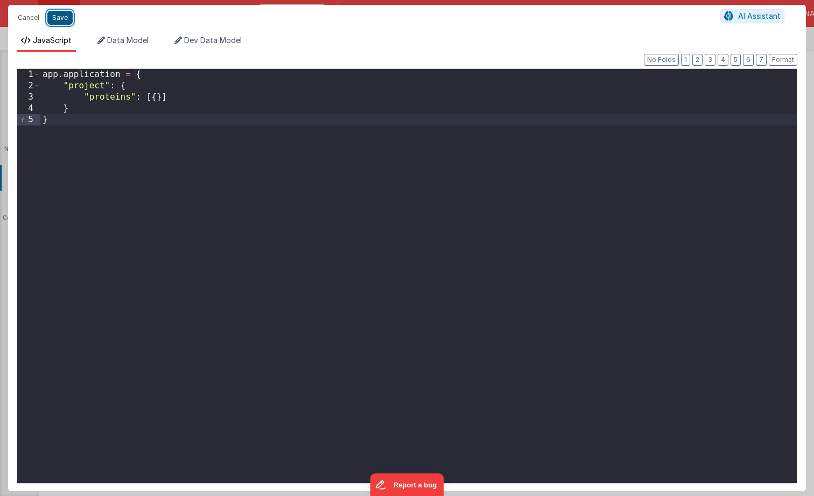
click at [55, 19] on button "Save" at bounding box center [59, 18] width 25 height 14
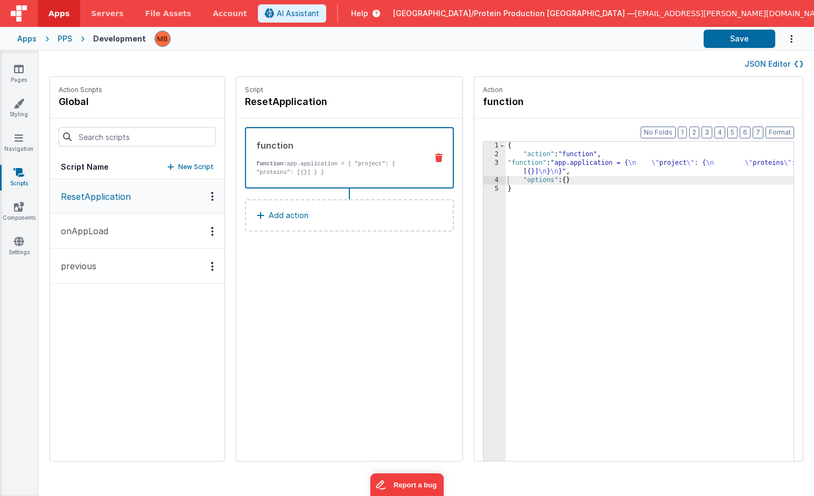
click at [328, 51] on div "JSON Editor" at bounding box center [427, 64] width 776 height 26
click at [26, 39] on div "Apps" at bounding box center [26, 38] width 19 height 11
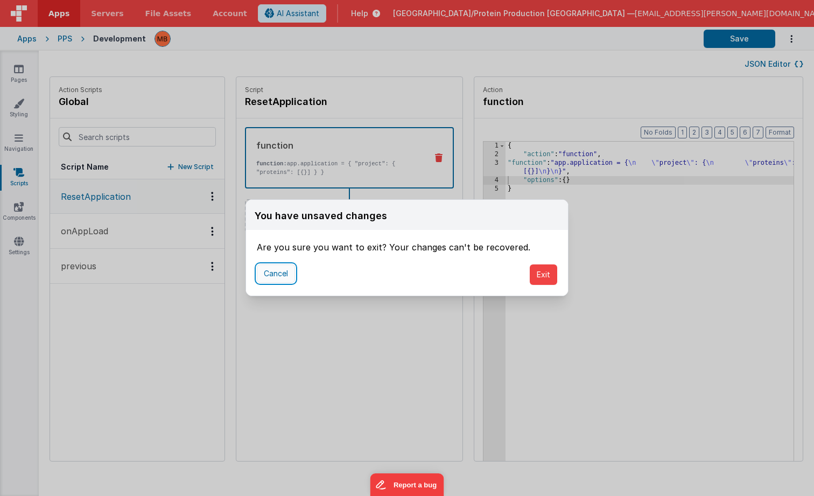
click at [285, 271] on button "Cancel" at bounding box center [276, 273] width 38 height 18
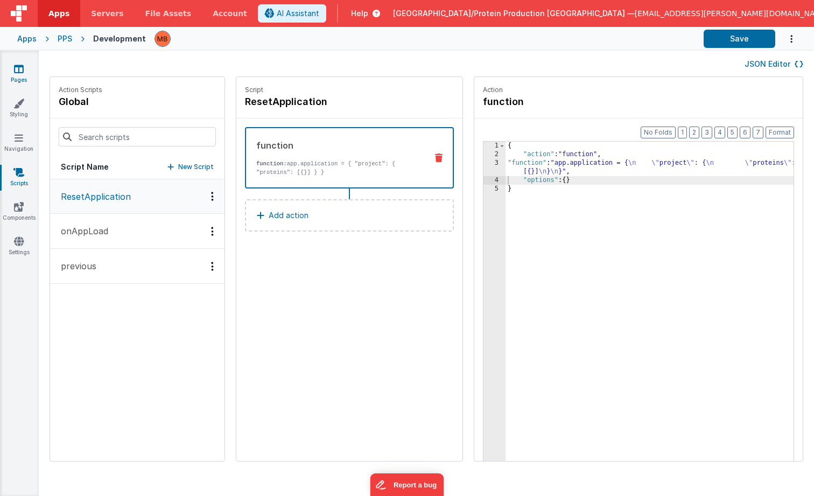
click at [18, 71] on icon at bounding box center [19, 69] width 10 height 11
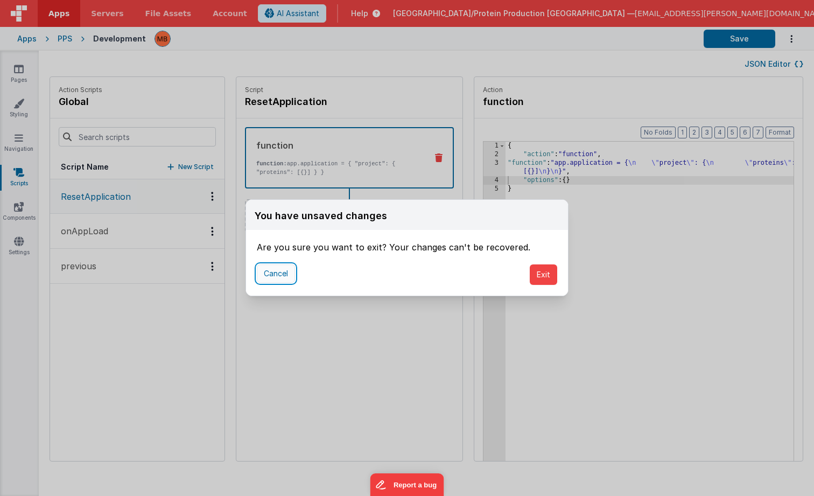
click at [257, 276] on button "Cancel" at bounding box center [276, 273] width 38 height 18
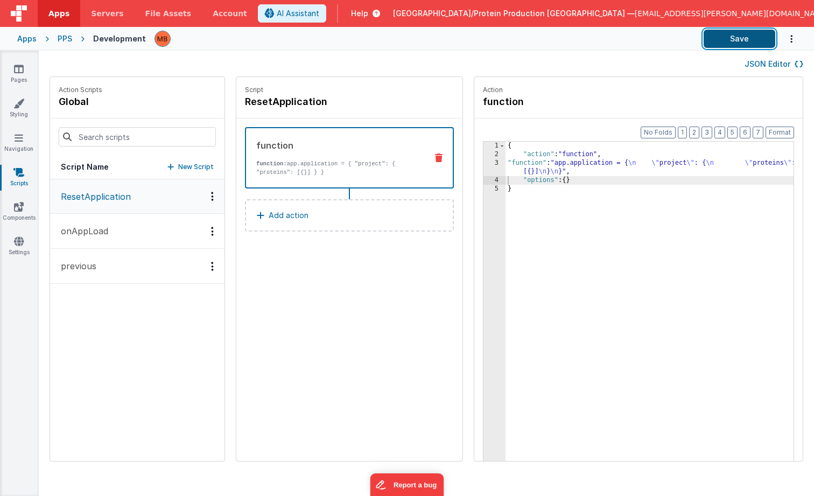
click at [714, 39] on button "Save" at bounding box center [740, 39] width 72 height 18
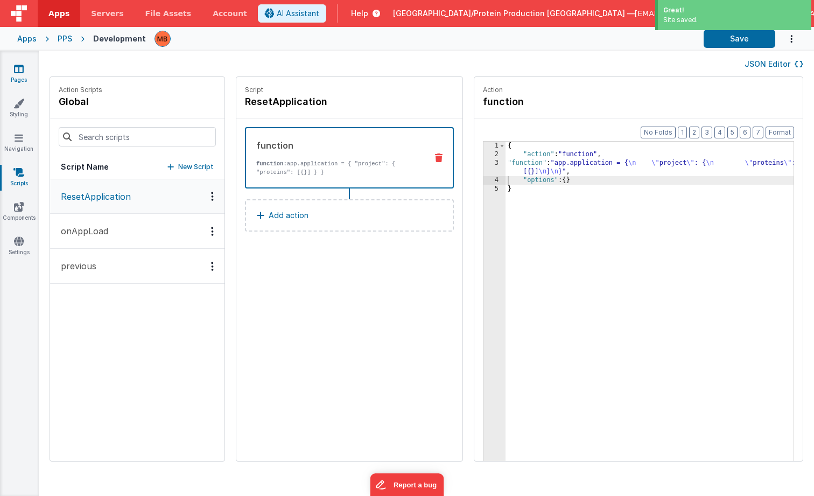
click at [12, 68] on link "Pages" at bounding box center [18, 75] width 39 height 22
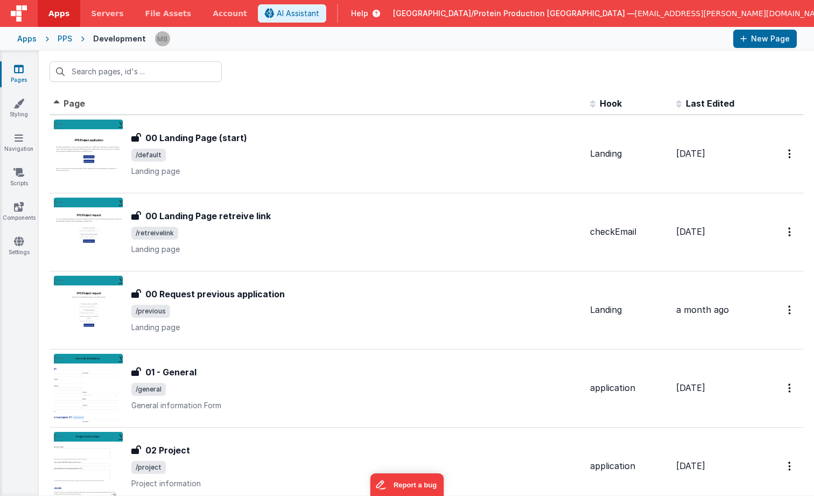
click at [69, 38] on div "PPS" at bounding box center [65, 38] width 15 height 11
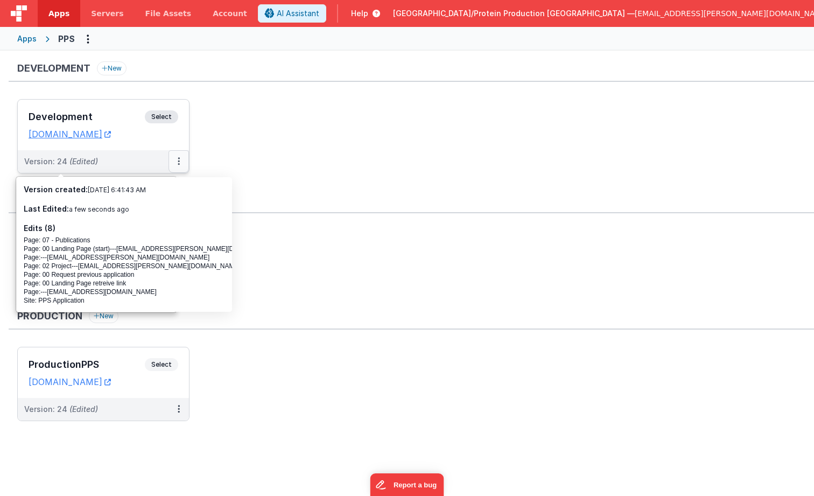
click at [178, 161] on icon at bounding box center [179, 161] width 2 height 1
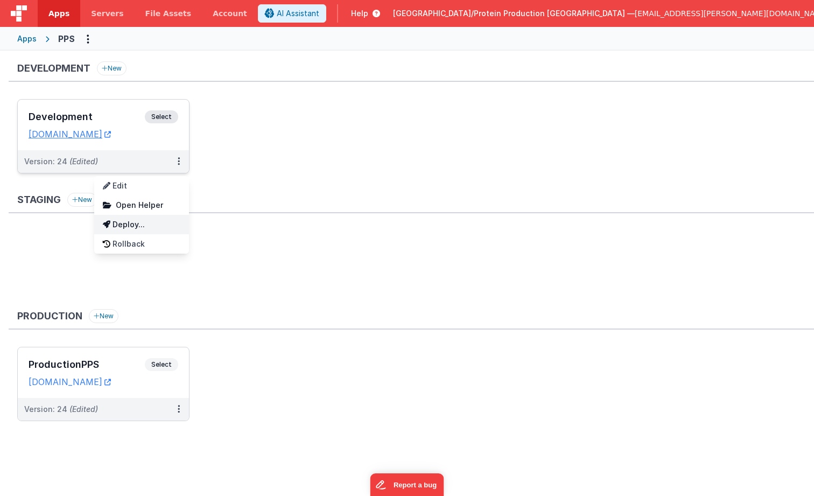
click at [145, 226] on link "Deploy..." at bounding box center [141, 224] width 95 height 19
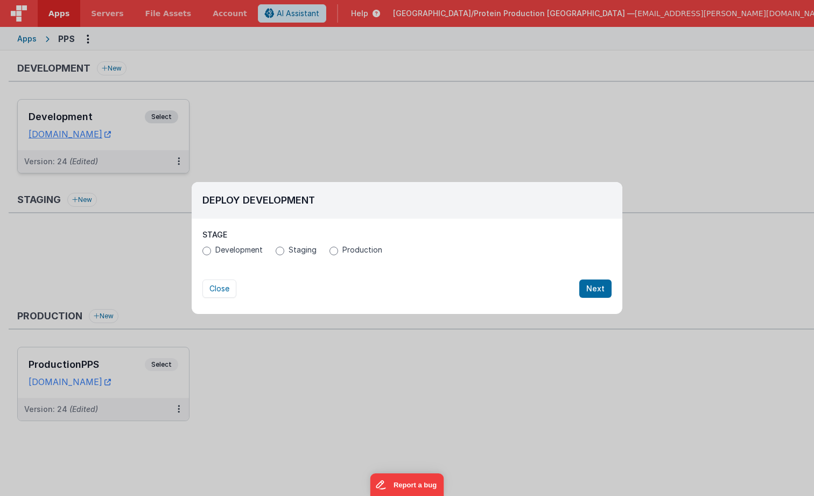
click at [220, 254] on span "Development" at bounding box center [238, 250] width 47 height 11
click at [211, 254] on input "Development" at bounding box center [206, 251] width 9 height 9
radio input "true"
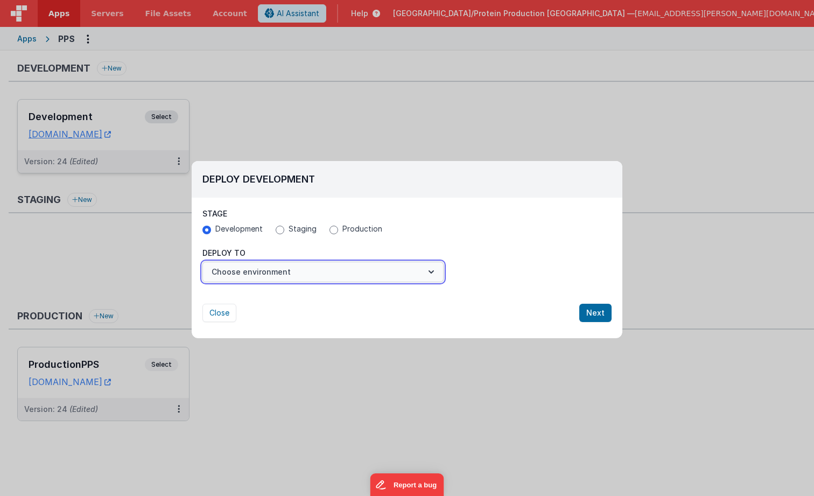
click at [249, 281] on button "Choose environment" at bounding box center [322, 272] width 241 height 20
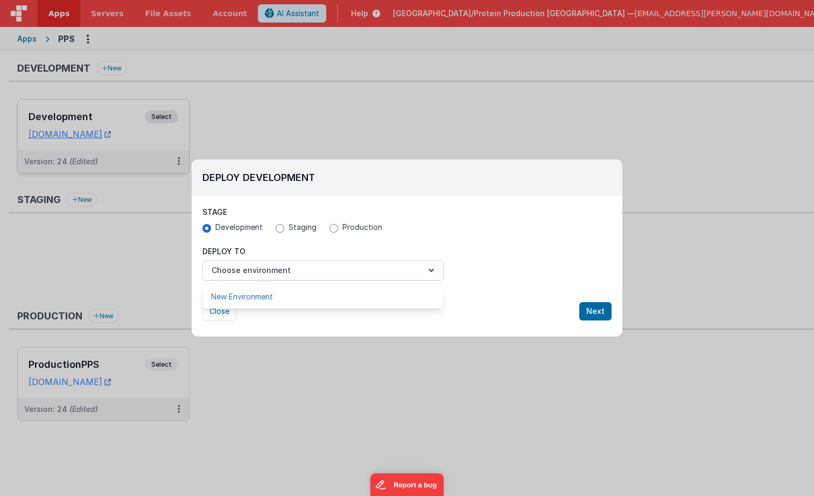
click at [251, 296] on link "New Environment" at bounding box center [322, 296] width 241 height 19
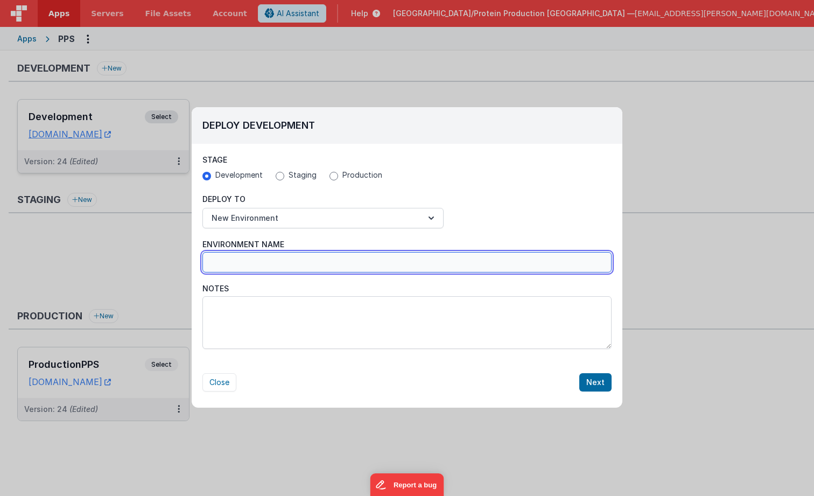
click at [245, 266] on input "Environment Name" at bounding box center [406, 262] width 409 height 20
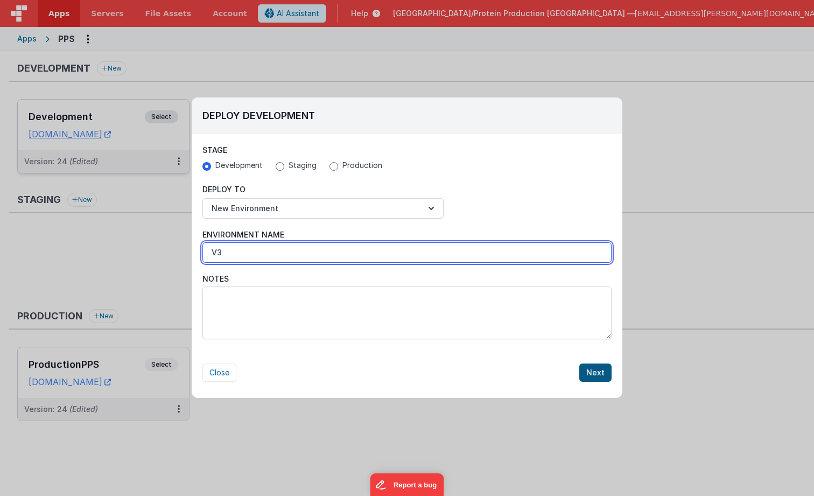
type input "V3"
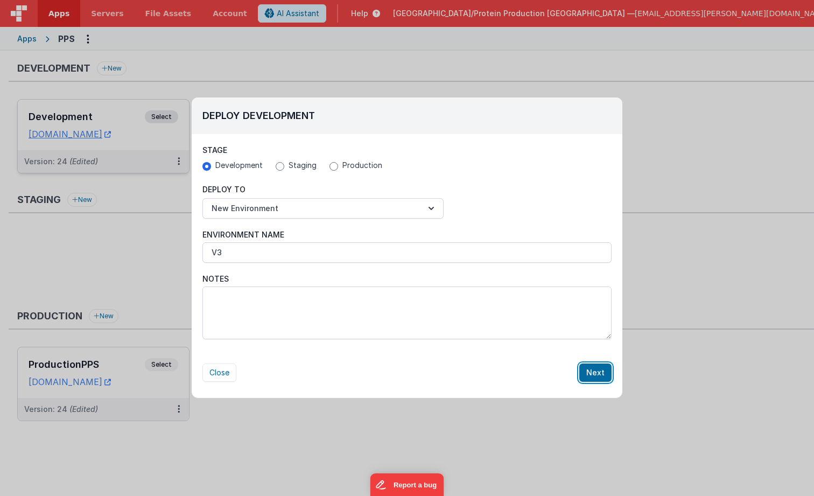
drag, startPoint x: 602, startPoint y: 372, endPoint x: 597, endPoint y: 379, distance: 8.5
click at [602, 372] on button "Next" at bounding box center [595, 373] width 32 height 18
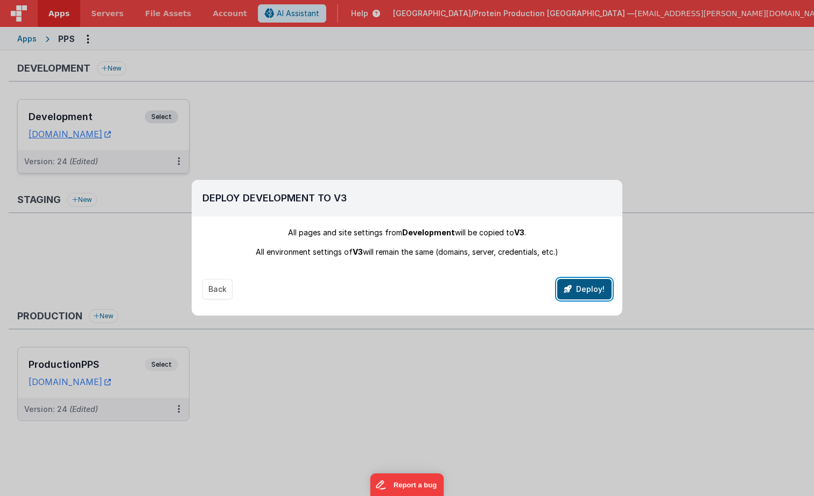
click at [579, 289] on button "Deploy!" at bounding box center [584, 289] width 54 height 20
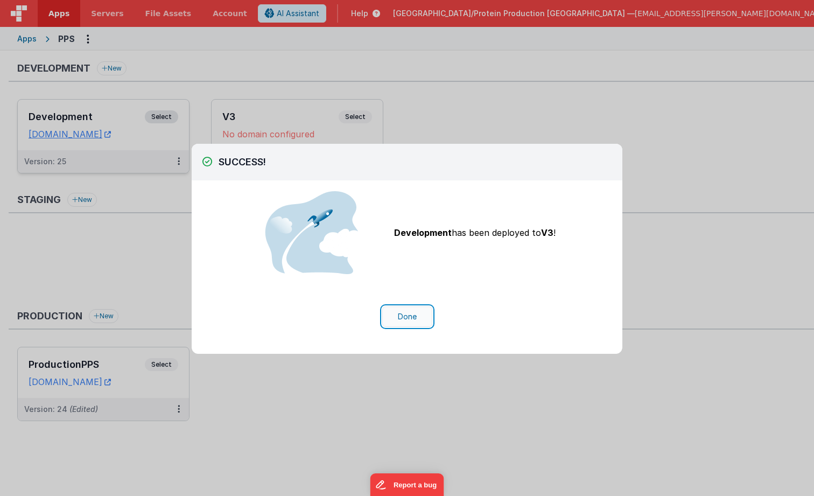
click at [413, 319] on button "Done" at bounding box center [407, 316] width 50 height 20
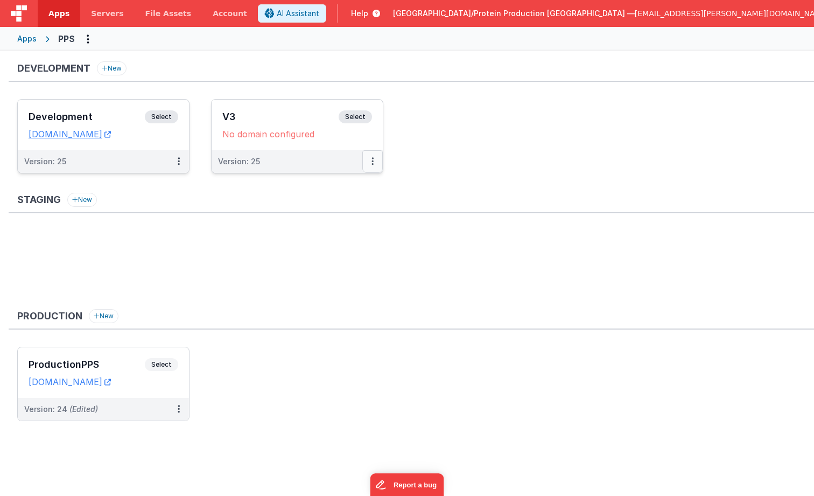
click at [373, 162] on icon at bounding box center [373, 161] width 2 height 1
click at [346, 177] on link "Edit" at bounding box center [335, 185] width 95 height 19
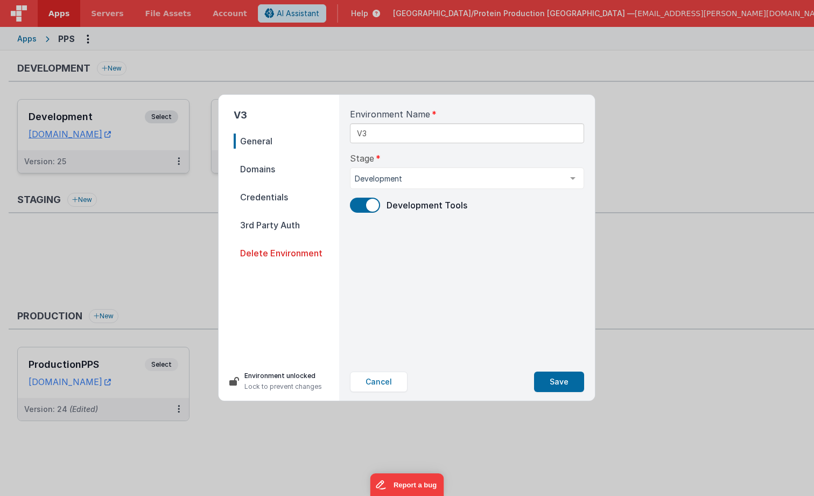
click at [267, 172] on span "Domains" at bounding box center [287, 169] width 106 height 15
select select "[DOMAIN_NAME]"
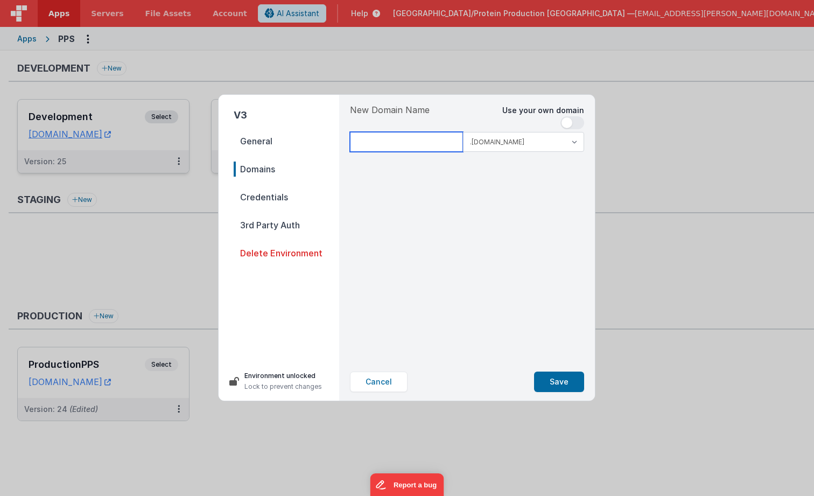
click at [389, 145] on input at bounding box center [406, 142] width 113 height 20
type input "v3pps"
click at [555, 387] on button "Save" at bounding box center [559, 382] width 50 height 20
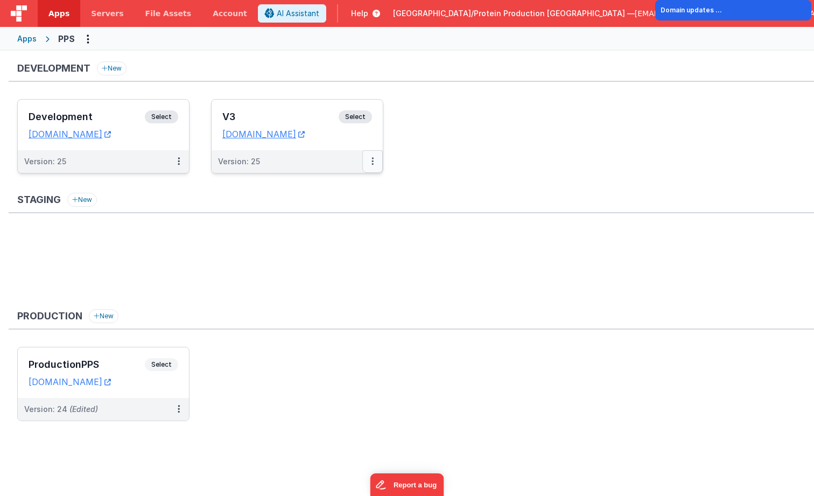
click at [374, 159] on button at bounding box center [372, 161] width 20 height 23
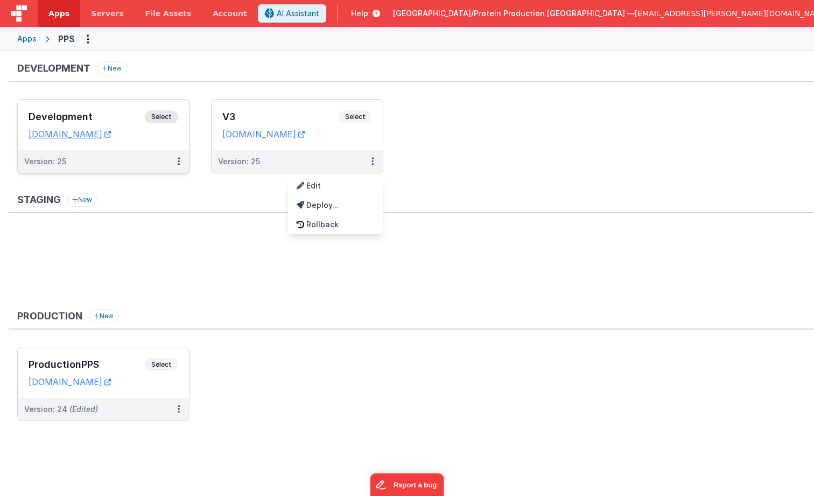
click at [359, 118] on div at bounding box center [407, 248] width 814 height 496
click at [360, 117] on span "Select" at bounding box center [355, 116] width 33 height 13
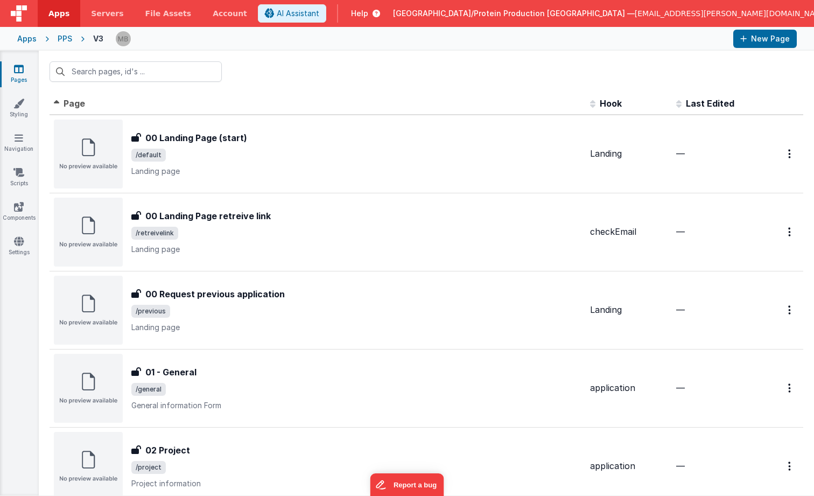
click at [61, 38] on div "PPS" at bounding box center [65, 38] width 15 height 11
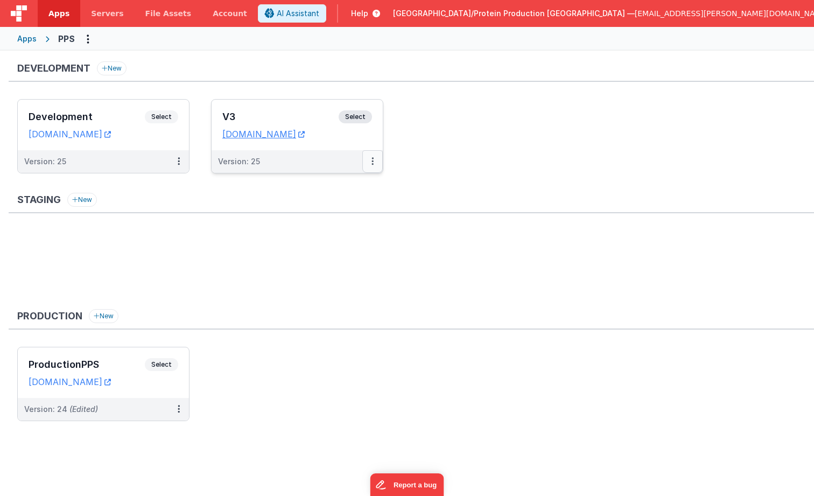
click at [368, 157] on button at bounding box center [372, 161] width 20 height 23
click at [338, 184] on link "Edit" at bounding box center [335, 185] width 95 height 19
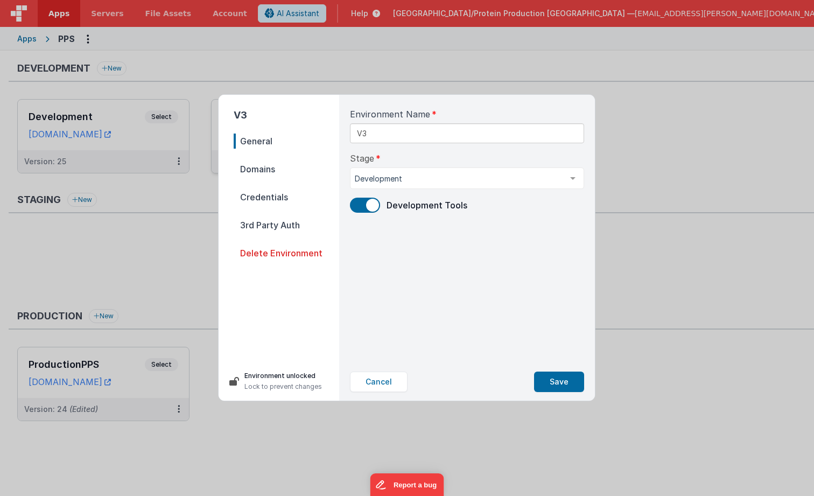
click at [257, 165] on span "Domains" at bounding box center [287, 169] width 106 height 15
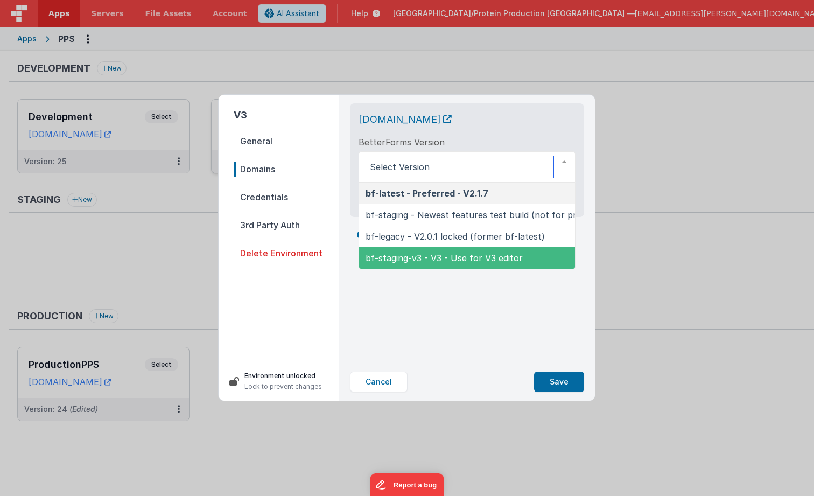
click at [459, 255] on span "bf-staging-v3 - V3 - Use for V3 editor" at bounding box center [444, 258] width 157 height 11
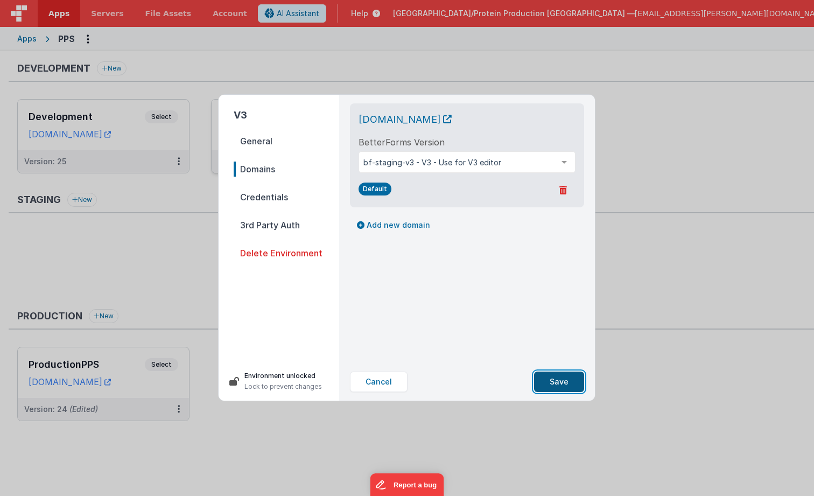
click at [561, 382] on button "Save" at bounding box center [559, 382] width 50 height 20
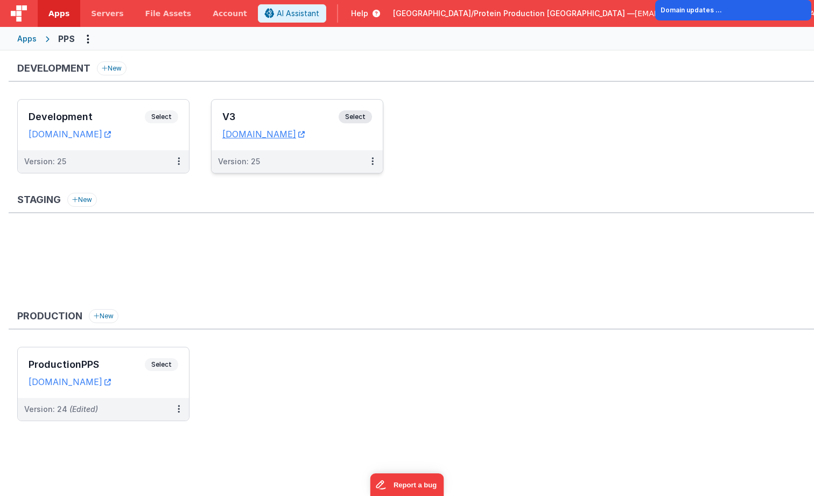
click at [422, 156] on ul "Development Select URLs [DOMAIN_NAME] Version: 25 V3 Select URLs [DOMAIN_NAME] …" at bounding box center [415, 141] width 797 height 85
click at [362, 117] on span "Select" at bounding box center [355, 116] width 33 height 13
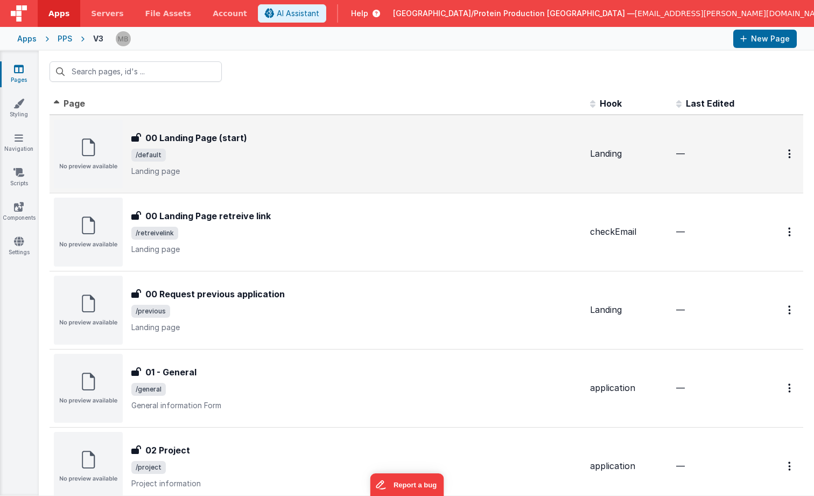
click at [256, 134] on div "00 Landing Page (start)" at bounding box center [356, 137] width 450 height 13
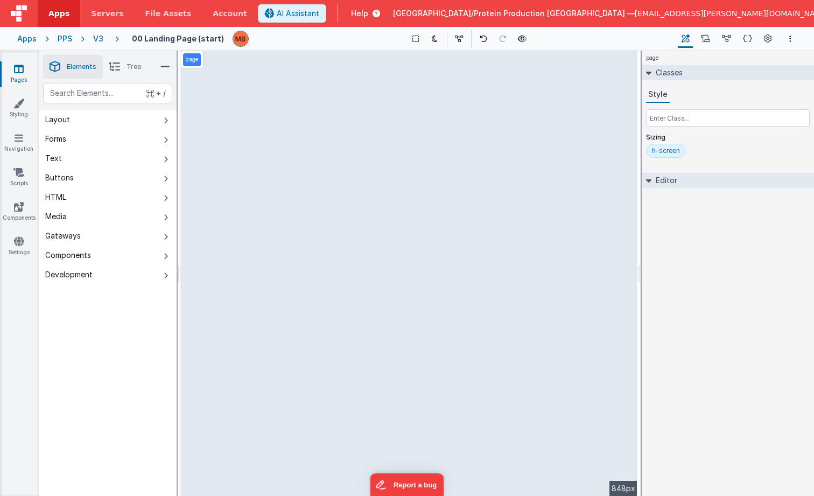
select select "register"
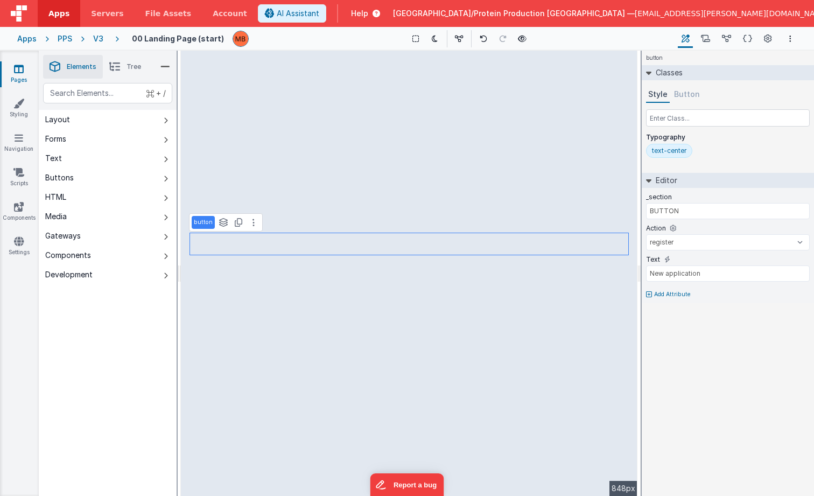
select select "reusePrevious"
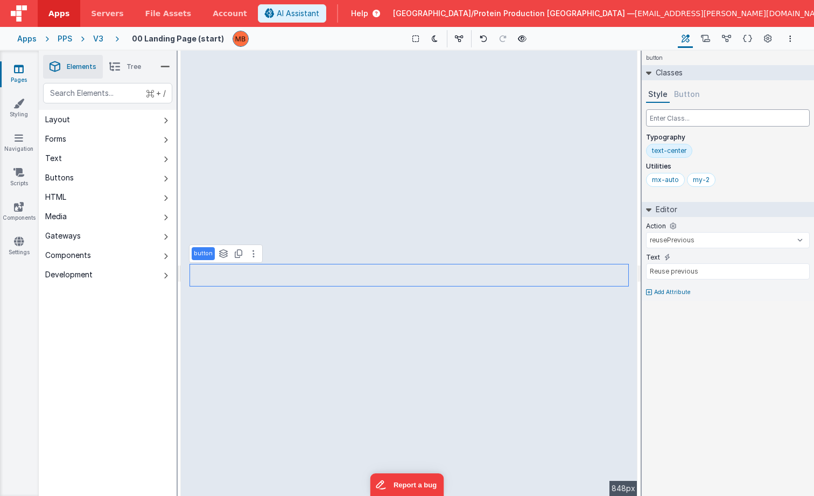
click at [670, 121] on input "text" at bounding box center [728, 117] width 164 height 17
type input "text-bold"
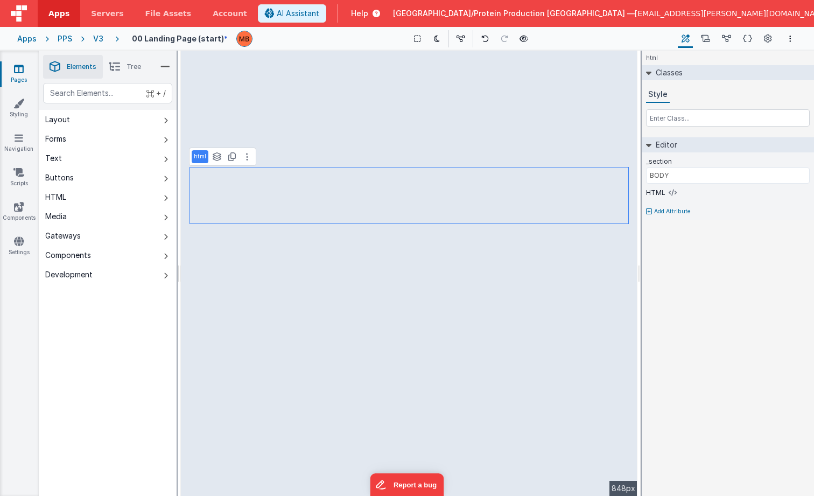
type input "TITLE"
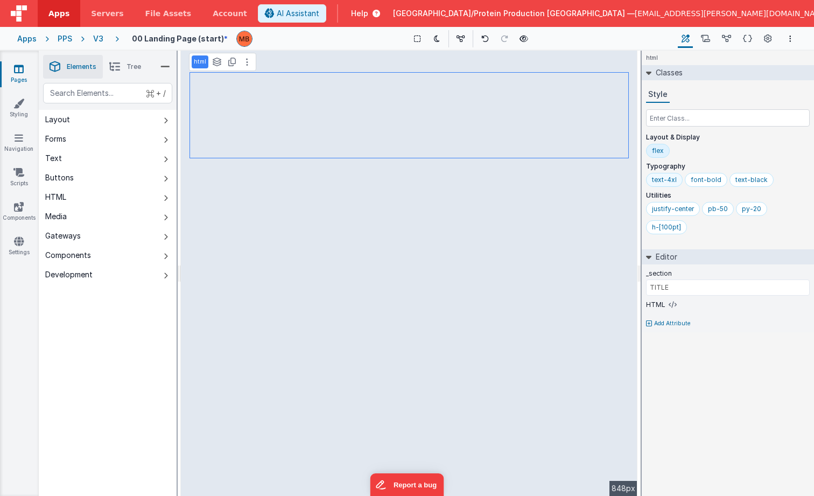
click at [666, 181] on div "text-4xl" at bounding box center [664, 180] width 25 height 9
type input "text-"
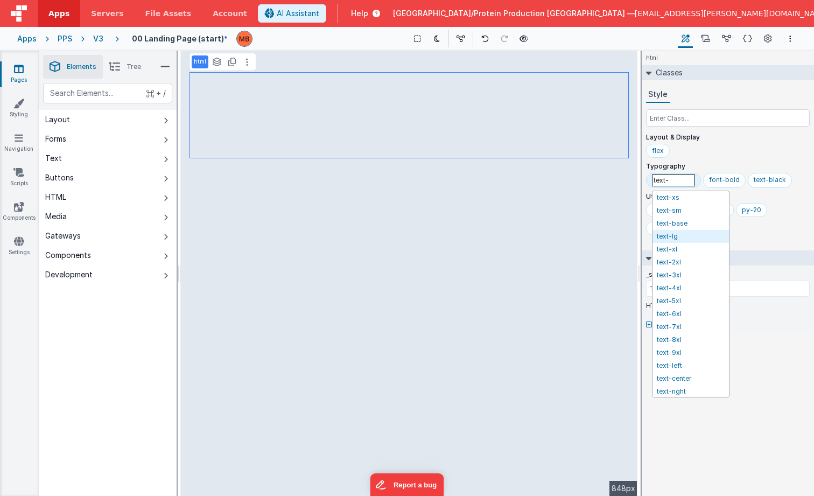
click at [749, 152] on div "flex" at bounding box center [728, 153] width 164 height 18
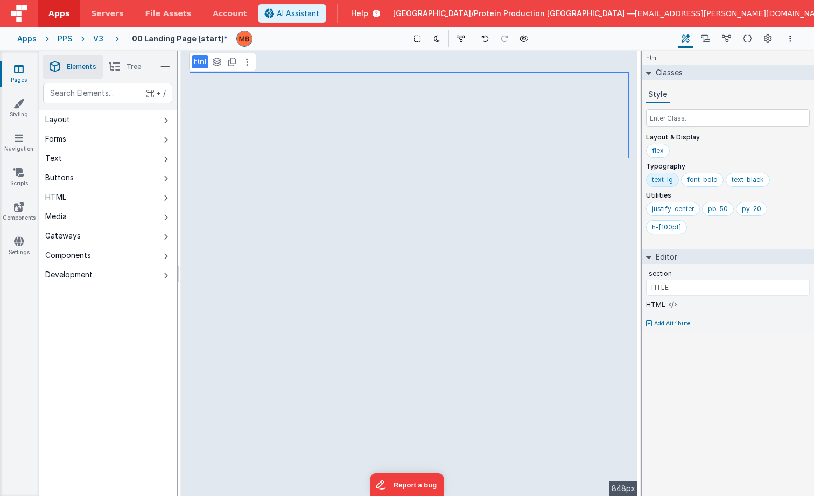
click at [671, 184] on div "text-lg" at bounding box center [662, 180] width 33 height 14
click at [484, 40] on icon at bounding box center [485, 39] width 8 height 8
click at [557, 34] on div "Show Group Outlines Toggle Dark Mode Toggle Dev Data Preview Page cmd + b" at bounding box center [468, 38] width 415 height 17
click at [582, 37] on div "Show Group Outlines Toggle Dark Mode Toggle Dev Data Preview Page cmd + b" at bounding box center [468, 38] width 415 height 17
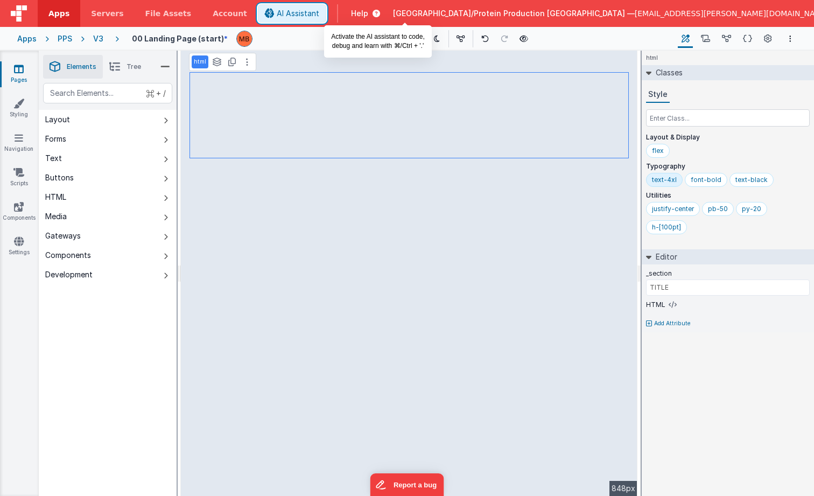
click at [319, 14] on span "AI Assistant" at bounding box center [298, 13] width 43 height 11
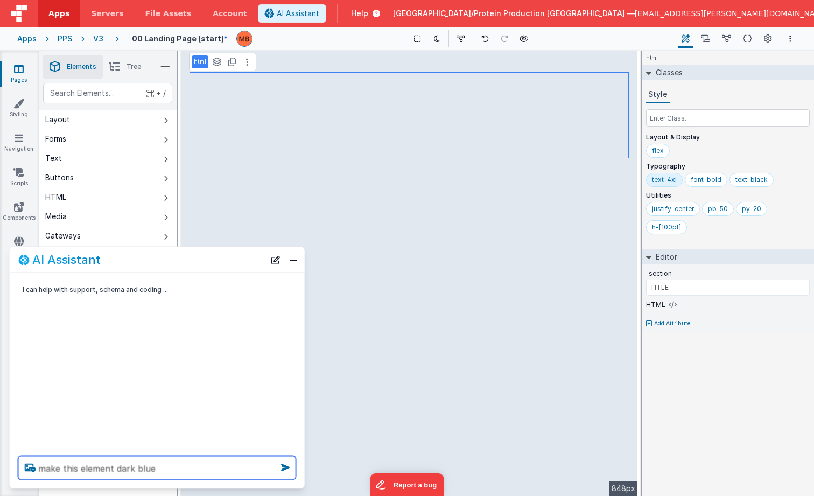
type textarea "make this element dark blue"
type textarea "i meant the text"
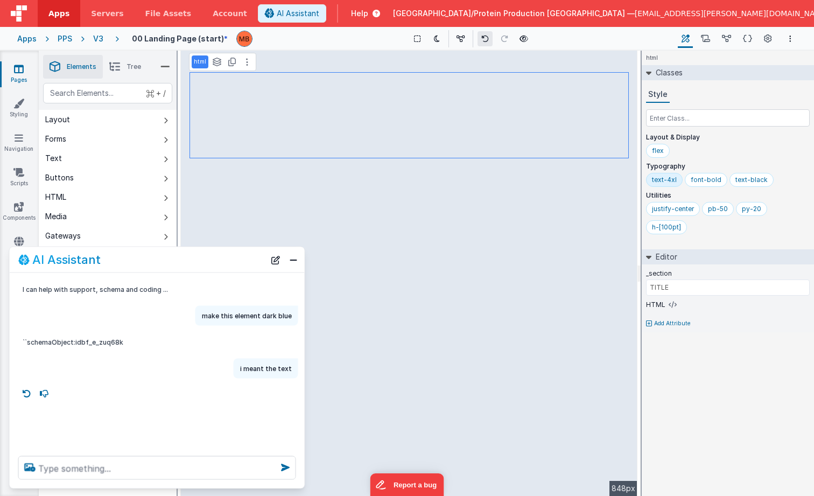
click at [482, 38] on icon at bounding box center [485, 39] width 8 height 8
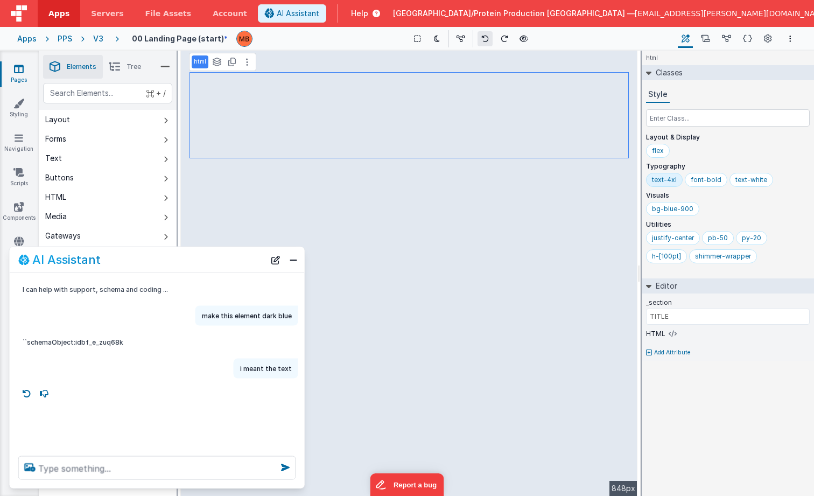
click at [482, 38] on icon at bounding box center [485, 39] width 8 height 8
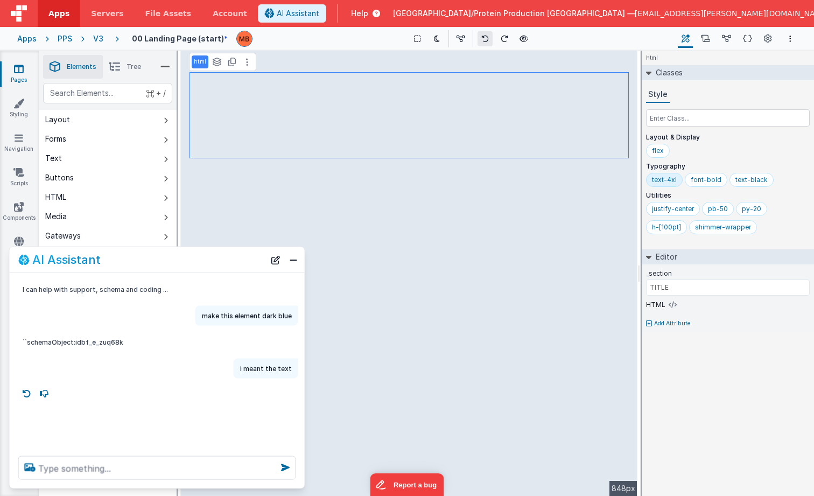
click at [482, 41] on icon at bounding box center [485, 39] width 8 height 8
click at [748, 37] on icon at bounding box center [747, 38] width 9 height 11
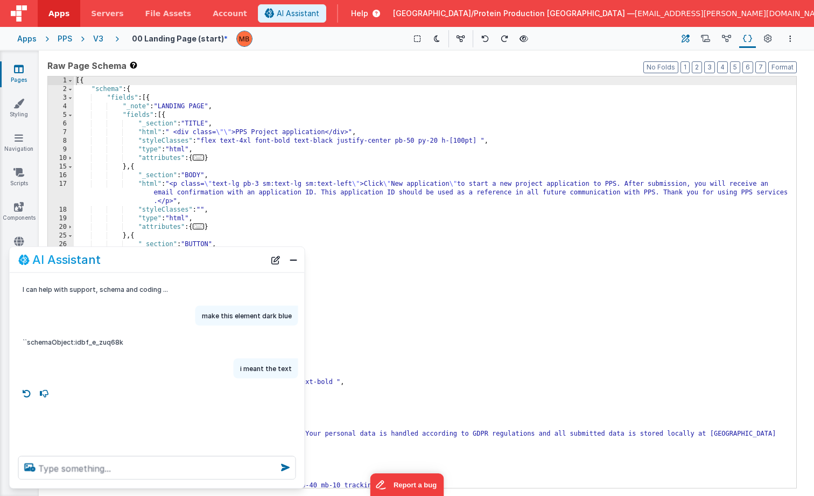
click at [686, 37] on icon at bounding box center [686, 38] width 8 height 11
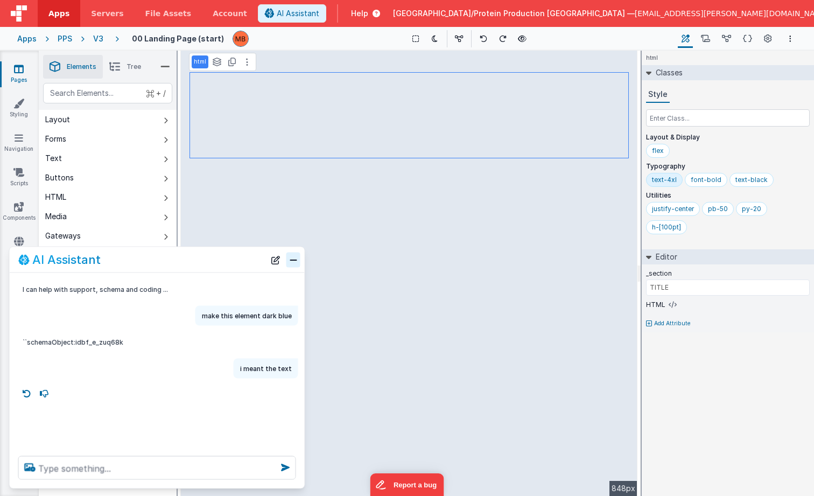
click at [296, 259] on button "Close" at bounding box center [294, 259] width 14 height 15
